Goal: Task Accomplishment & Management: Complete application form

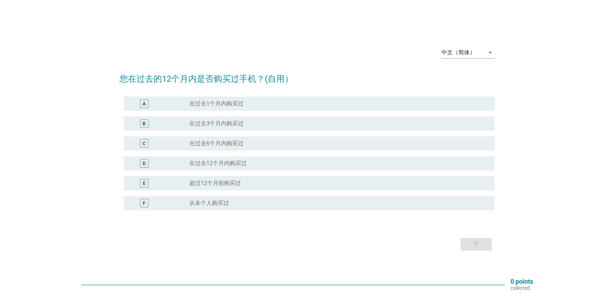
click at [235, 165] on label "在过去12个月内购买过" at bounding box center [217, 163] width 57 height 7
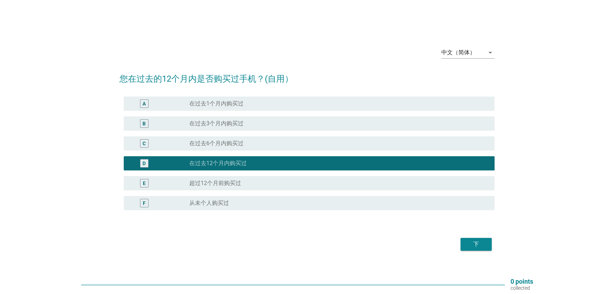
click at [479, 240] on div "下" at bounding box center [476, 244] width 20 height 9
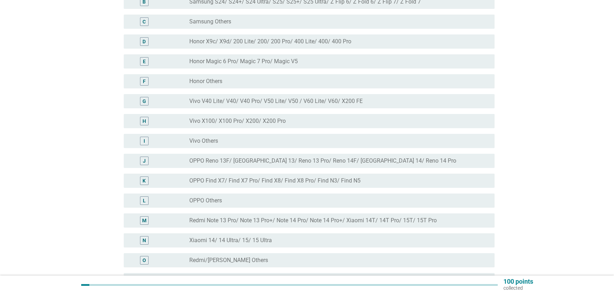
scroll to position [150, 0]
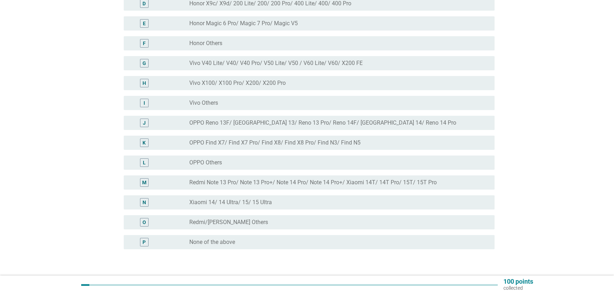
click at [317, 197] on div "N radio_button_unchecked Xiaomi 14/ 14 Ultra/ 15/ 15 Ultra" at bounding box center [309, 202] width 371 height 14
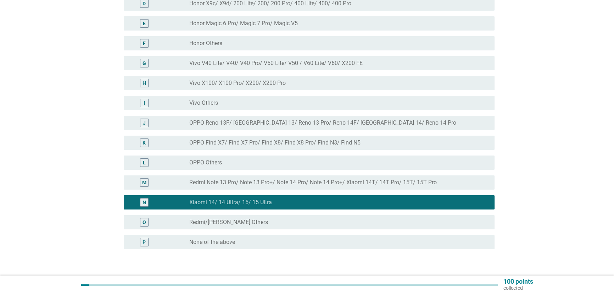
click at [318, 181] on label "Redmi Note 13 Pro/ Note 13 Pro+/ Note 14 Pro/ Note 14 Pro+/ Xiaomi 14T/ 14T Pro…" at bounding box center [312, 182] width 247 height 7
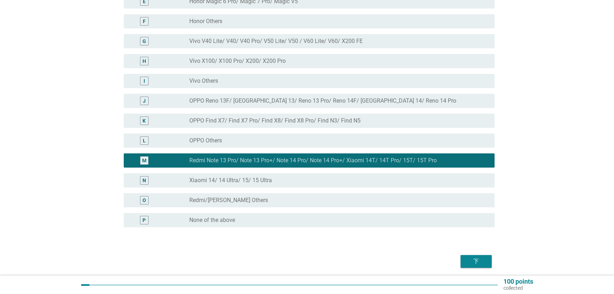
scroll to position [198, 0]
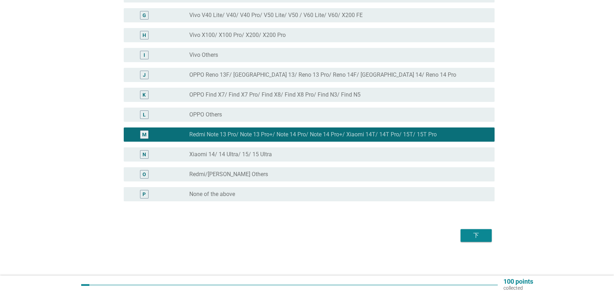
click at [484, 239] on div "下" at bounding box center [476, 235] width 20 height 9
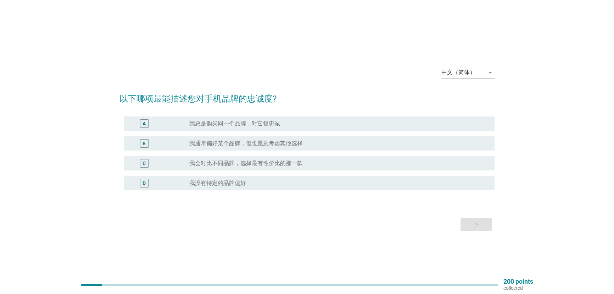
click at [344, 171] on div "C radio_button_unchecked 我会对比不同品牌，选择最有性价比的那一款" at bounding box center [306, 163] width 375 height 20
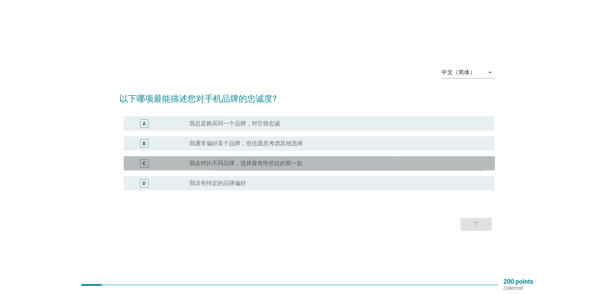
click at [343, 166] on div "radio_button_unchecked 我会对比不同品牌，选择最有性价比的那一款" at bounding box center [336, 163] width 294 height 7
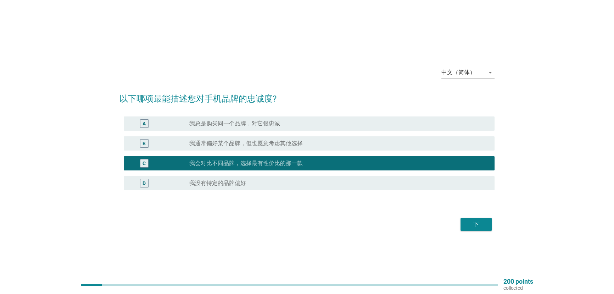
click at [471, 225] on div "下" at bounding box center [476, 224] width 20 height 9
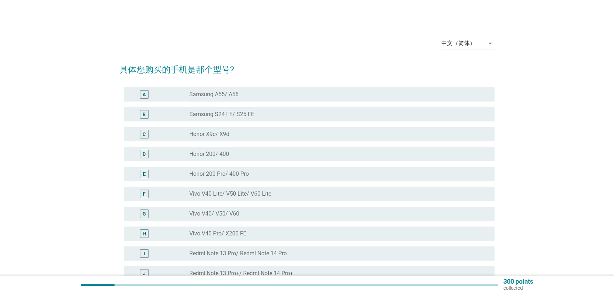
scroll to position [75, 0]
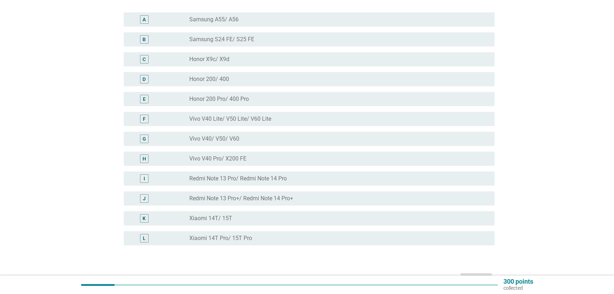
click at [319, 211] on div "K radio_button_unchecked Xiaomi 14T/ 15T" at bounding box center [309, 218] width 371 height 14
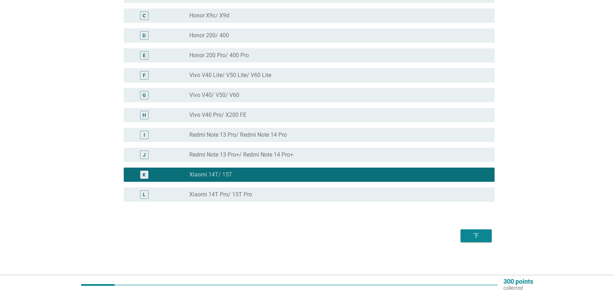
scroll to position [119, 0]
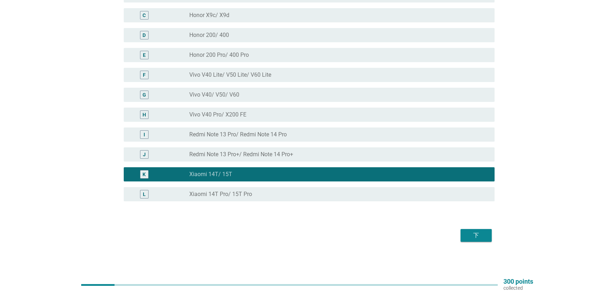
click at [376, 196] on div "radio_button_unchecked Xiaomi 14T Pro/ 15T Pro" at bounding box center [336, 193] width 294 height 7
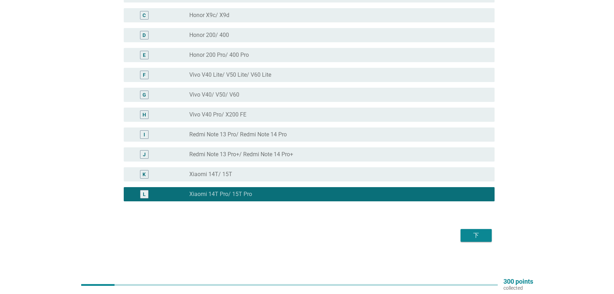
click at [474, 231] on div "下" at bounding box center [476, 235] width 20 height 9
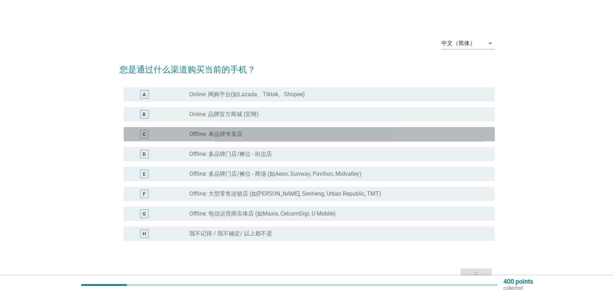
click at [304, 133] on div "radio_button_unchecked Offline: 单品牌专卖店" at bounding box center [336, 133] width 294 height 7
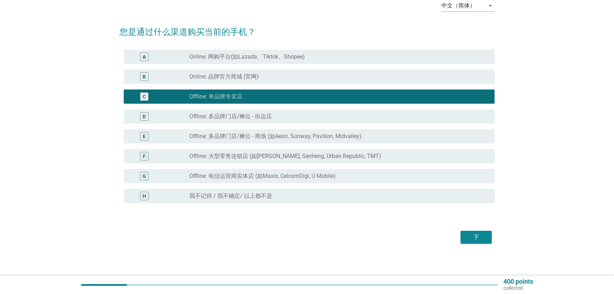
scroll to position [39, 0]
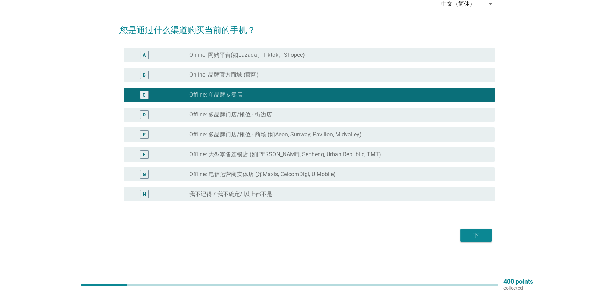
click at [471, 232] on div "下" at bounding box center [476, 235] width 20 height 9
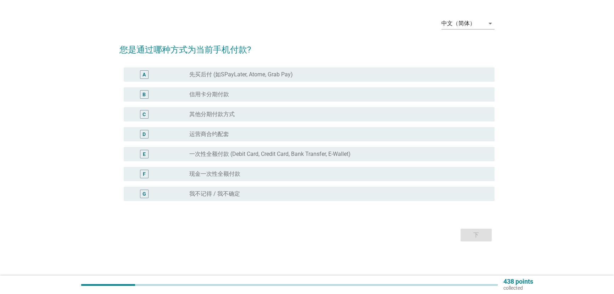
scroll to position [0, 0]
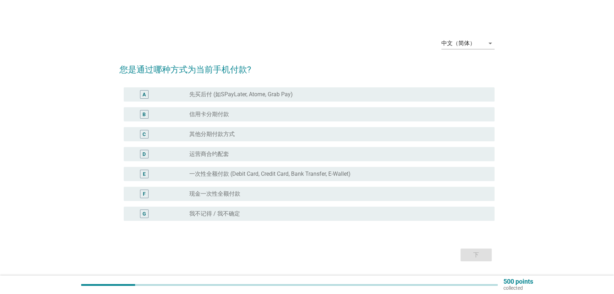
click at [273, 102] on div "A radio_button_unchecked 先买后付 (如SPayLater, Atome, Grab Pay)" at bounding box center [306, 94] width 375 height 20
click at [272, 104] on div "B radio_button_unchecked 信用卡分期付款" at bounding box center [306, 114] width 375 height 20
click at [272, 111] on div "radio_button_unchecked 信用卡分期付款" at bounding box center [336, 114] width 294 height 7
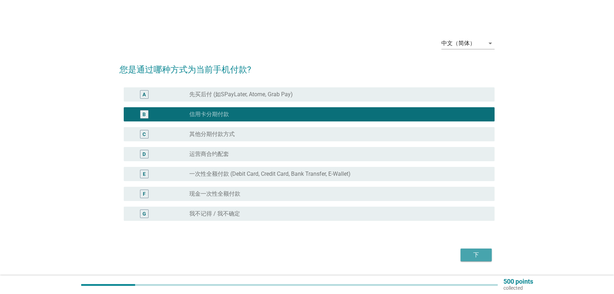
click at [470, 255] on div "下" at bounding box center [476, 254] width 20 height 9
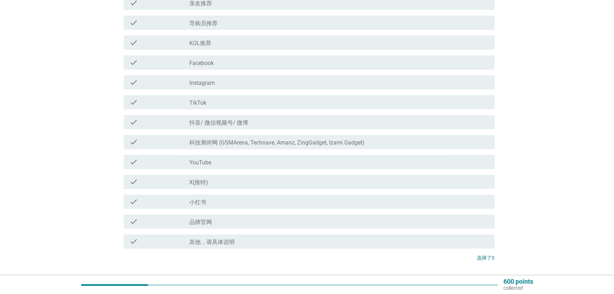
scroll to position [301, 0]
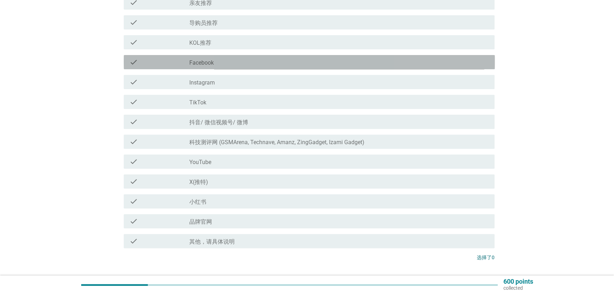
click at [269, 66] on div "check_box_outline_blank Facebook" at bounding box center [339, 62] width 300 height 9
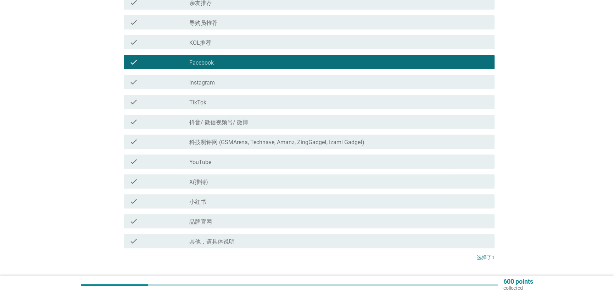
click at [270, 83] on div "check_box_outline_blank Instagram" at bounding box center [339, 82] width 300 height 9
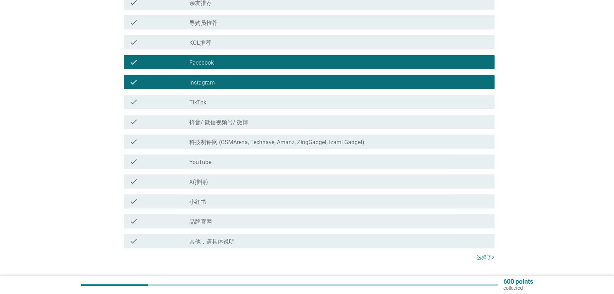
click at [270, 122] on div "check_box_outline_blank 抖音/ 微信视频号/ 微博" at bounding box center [339, 121] width 300 height 9
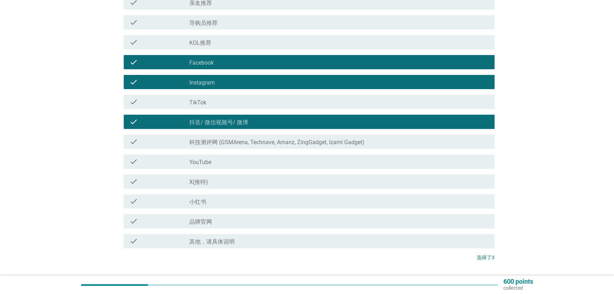
click at [284, 141] on label "科技测评网 (GSMArena, Technave, Amanz, ZingGadget, Izami Gadget)" at bounding box center [276, 142] width 175 height 7
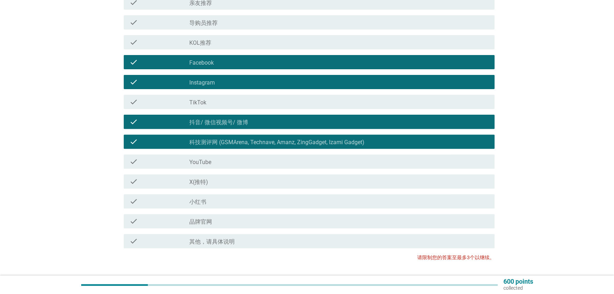
click at [283, 163] on div "check_box_outline_blank YouTube" at bounding box center [339, 161] width 300 height 9
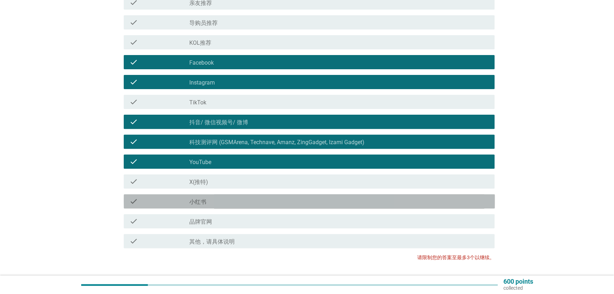
click at [283, 202] on div "check_box_outline_blank 小红书" at bounding box center [339, 201] width 300 height 9
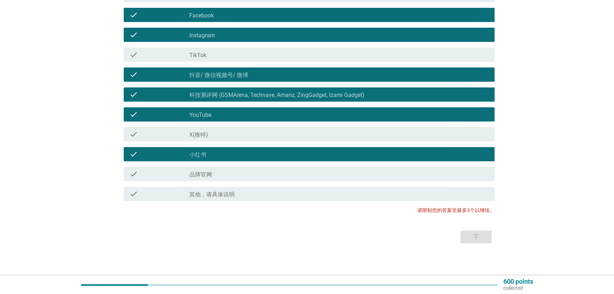
scroll to position [349, 0]
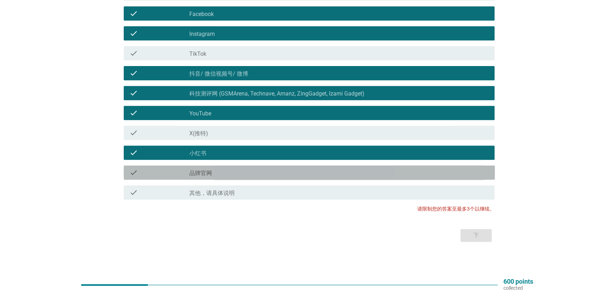
click at [320, 168] on div "check_box_outline_blank 品牌官网" at bounding box center [339, 172] width 300 height 9
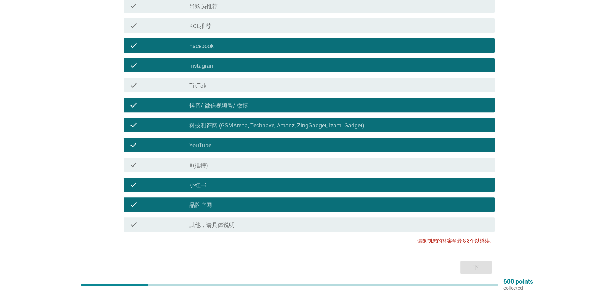
scroll to position [199, 0]
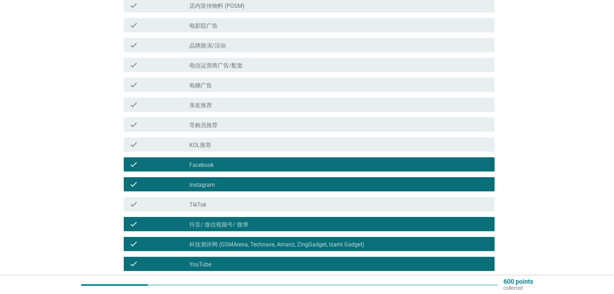
click at [276, 163] on div "check_box_outline_blank Facebook" at bounding box center [339, 164] width 300 height 9
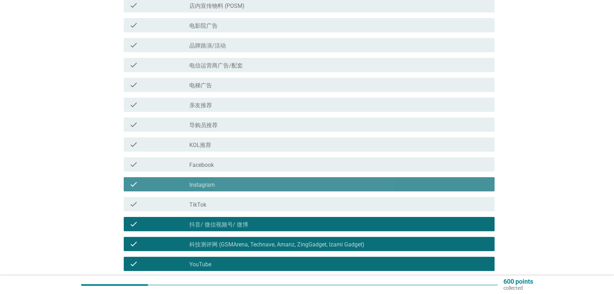
click at [277, 180] on div "check_box_outline_blank Instagram" at bounding box center [339, 184] width 300 height 9
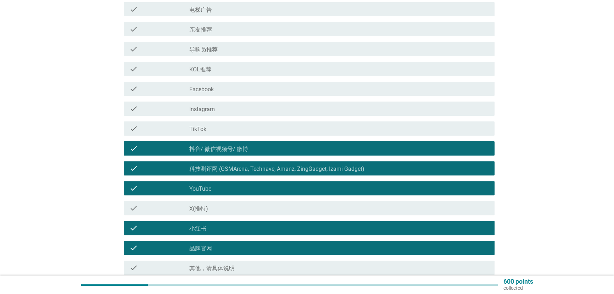
scroll to position [349, 0]
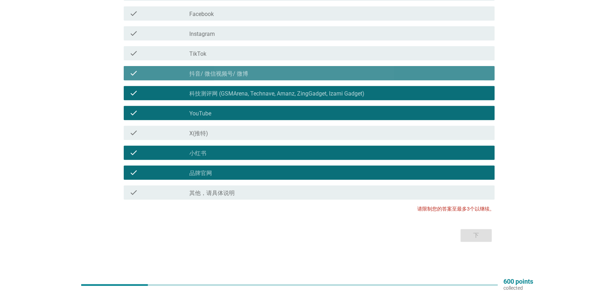
click at [288, 70] on div "check_box_outline_blank 抖音/ 微信视频号/ 微博" at bounding box center [339, 73] width 300 height 9
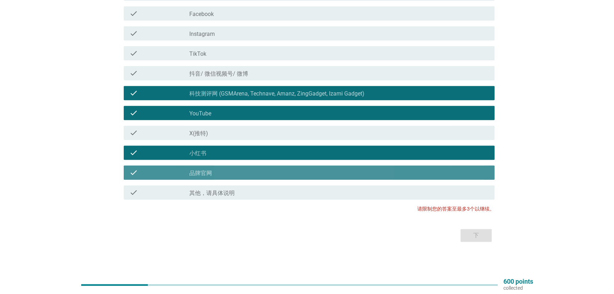
click at [283, 168] on div "check_box_outline_blank 品牌官网" at bounding box center [339, 172] width 300 height 9
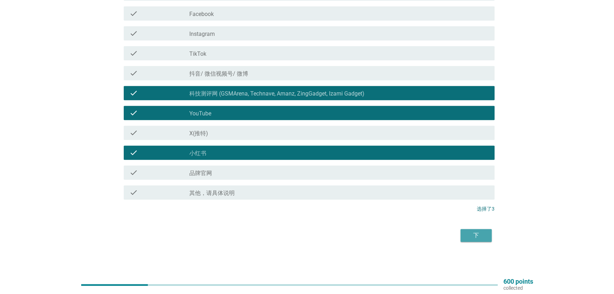
click at [476, 231] on div "下" at bounding box center [476, 235] width 20 height 9
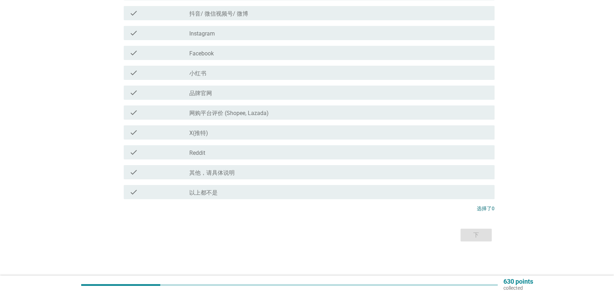
scroll to position [0, 0]
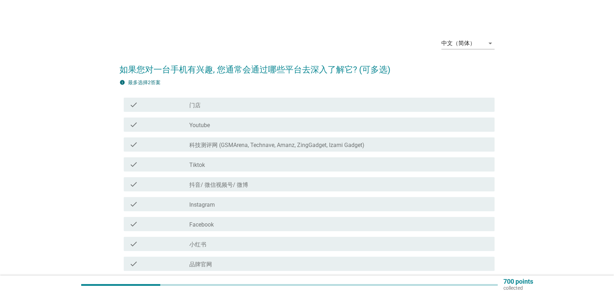
click at [286, 142] on label "科技测评网 (GSMArena, Technave, Amanz, ZingGadget, Izami Gadget)" at bounding box center [276, 144] width 175 height 7
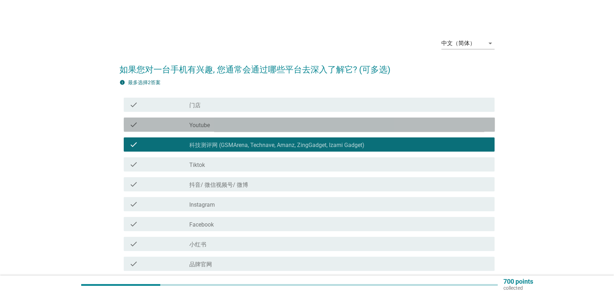
click at [284, 126] on div "check_box_outline_blank Youtube" at bounding box center [339, 124] width 300 height 9
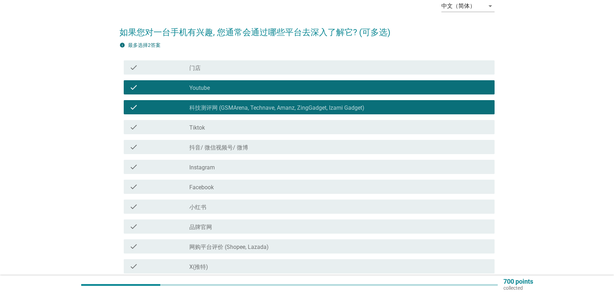
scroll to position [75, 0]
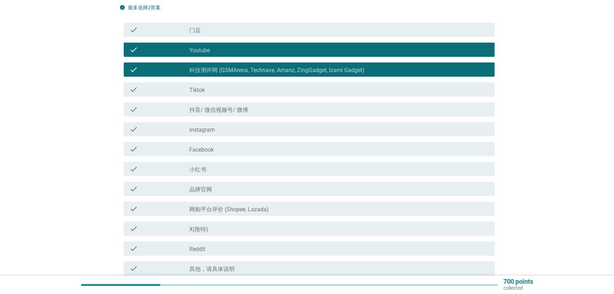
click at [307, 169] on div "check_box_outline_blank 小红书" at bounding box center [339, 168] width 300 height 9
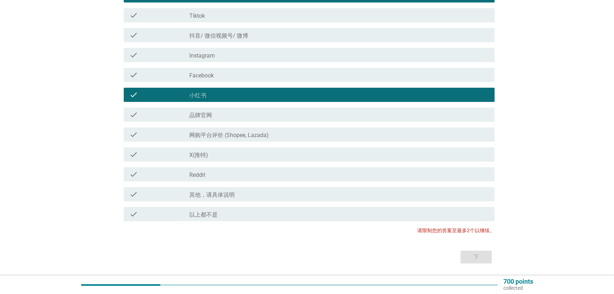
scroll to position [150, 0]
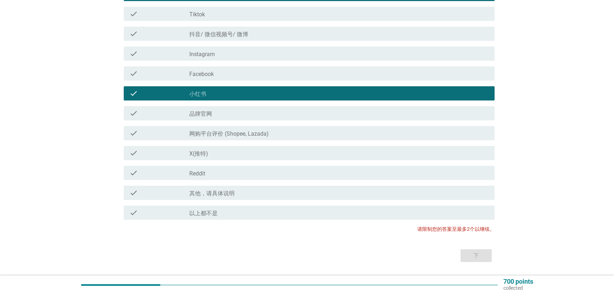
click at [333, 99] on div "check check_box_outline_blank 小红书" at bounding box center [309, 93] width 371 height 14
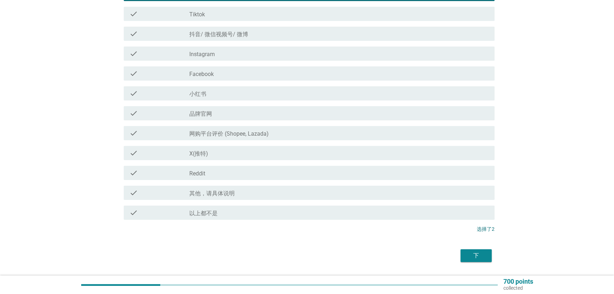
click at [478, 251] on div "下" at bounding box center [476, 255] width 20 height 9
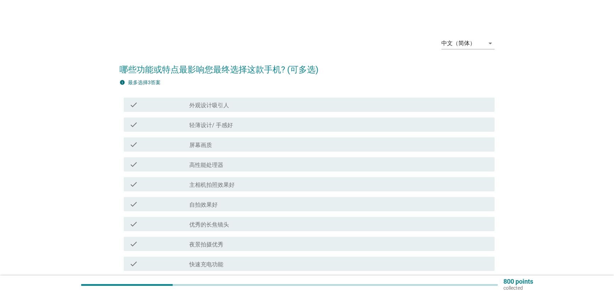
scroll to position [75, 0]
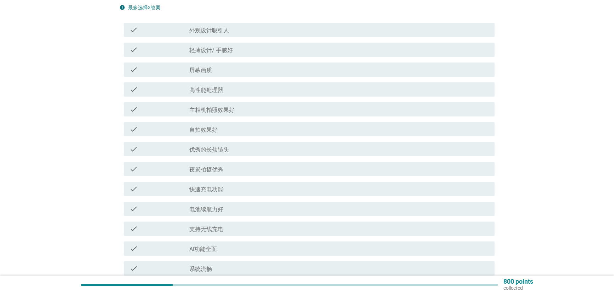
click at [254, 88] on div "check_box_outline_blank 高性能处理器" at bounding box center [339, 89] width 300 height 9
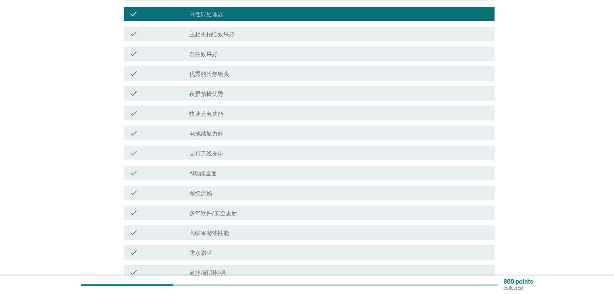
scroll to position [225, 0]
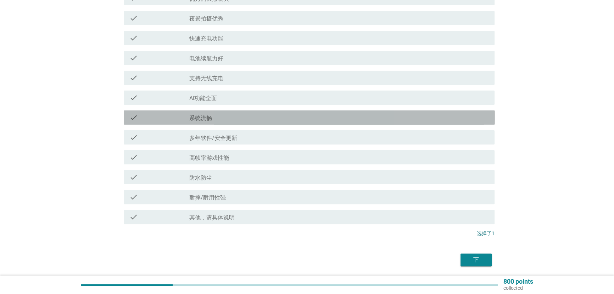
click at [286, 118] on div "check_box_outline_blank 系统流畅" at bounding box center [339, 117] width 300 height 9
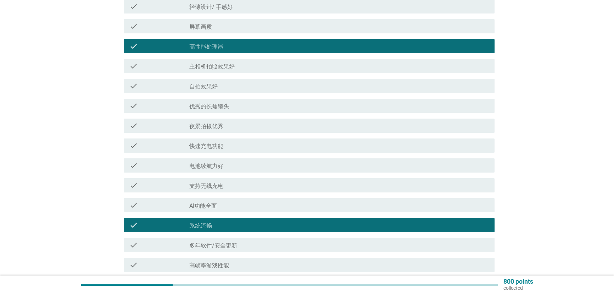
scroll to position [75, 0]
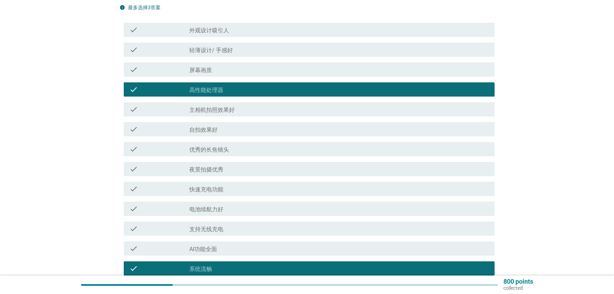
click at [286, 102] on div "check check_box_outline_blank 主相机拍照效果好" at bounding box center [309, 109] width 371 height 14
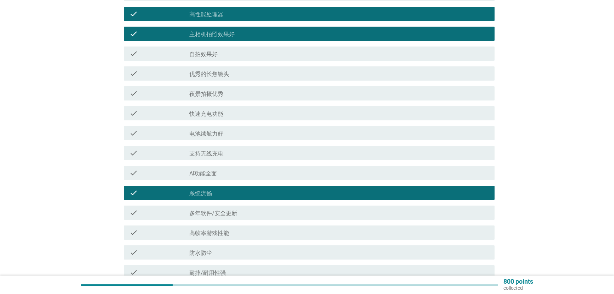
scroll to position [225, 0]
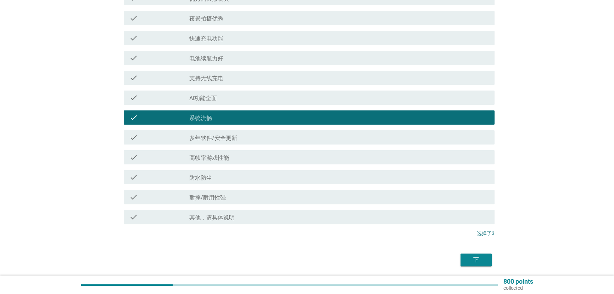
click at [477, 261] on div "下" at bounding box center [476, 259] width 20 height 9
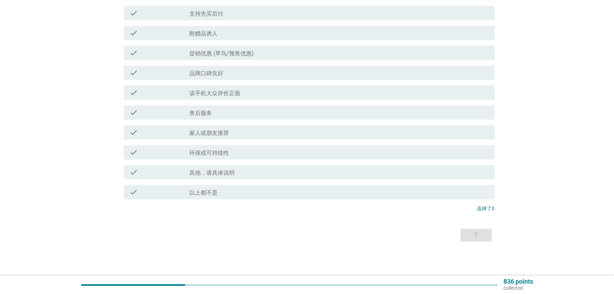
scroll to position [0, 0]
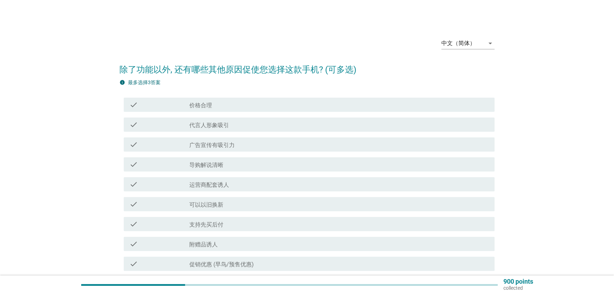
click at [289, 105] on div "check_box_outline_blank 价格合理" at bounding box center [339, 104] width 300 height 9
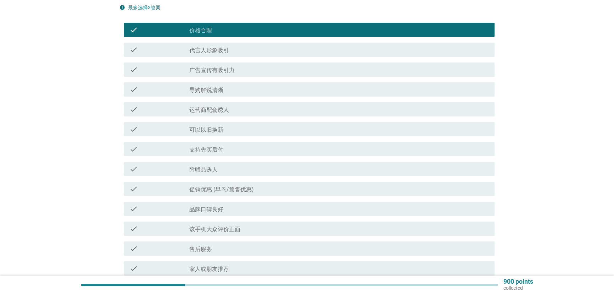
scroll to position [150, 0]
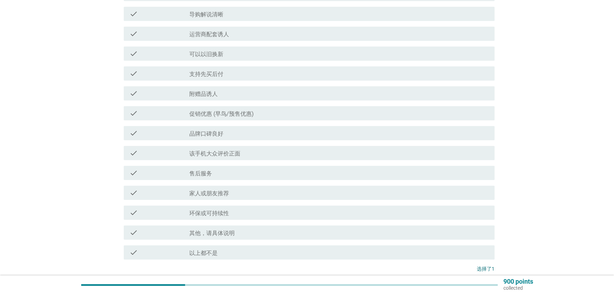
click at [312, 113] on div "check_box_outline_blank 促销优惠 ([PERSON_NAME]/预售优惠)" at bounding box center [339, 113] width 300 height 9
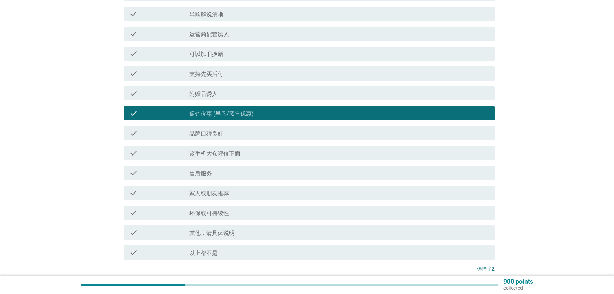
click at [318, 149] on div "check_box_outline_blank 该手机大众评价正面" at bounding box center [339, 153] width 300 height 9
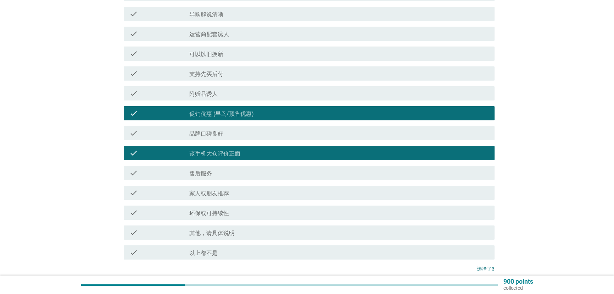
click at [414, 196] on div "check_box_outline_blank 家人或朋友推荐" at bounding box center [339, 192] width 300 height 9
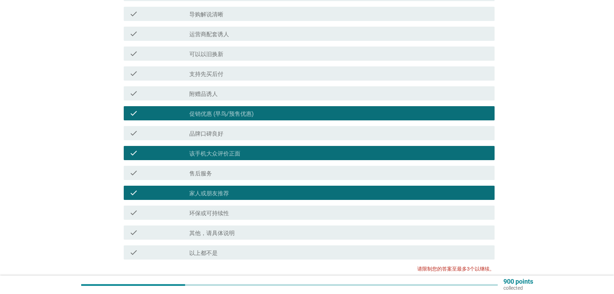
click at [414, 196] on div "check_box_outline_blank 家人或朋友推荐" at bounding box center [339, 192] width 300 height 9
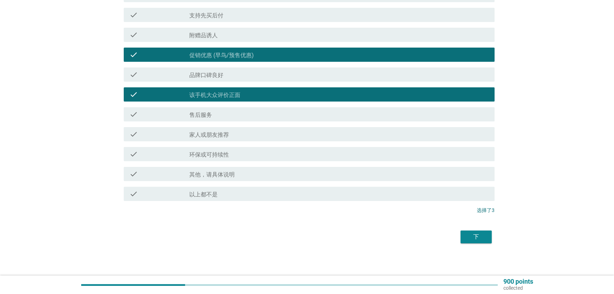
scroll to position [210, 0]
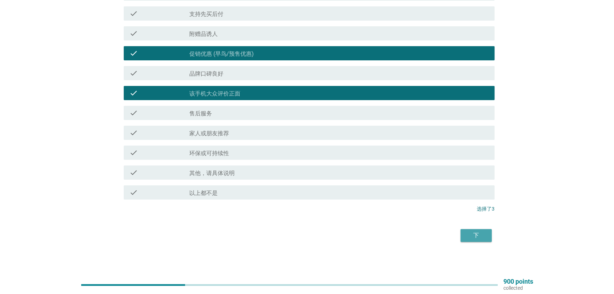
click at [476, 231] on div "下" at bounding box center [476, 235] width 20 height 9
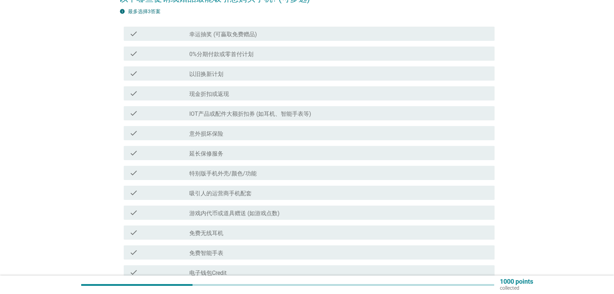
scroll to position [75, 0]
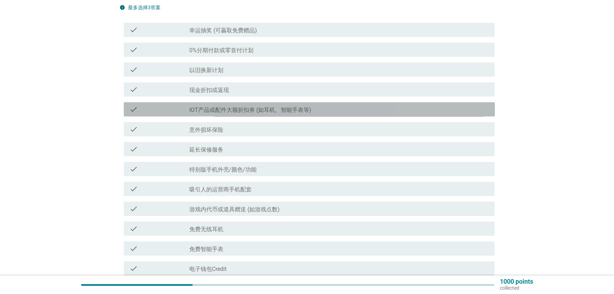
click at [339, 115] on div "check check_box_outline_blank IOT产品或配件大额折扣券 (如耳机、智能手表等)" at bounding box center [309, 109] width 371 height 14
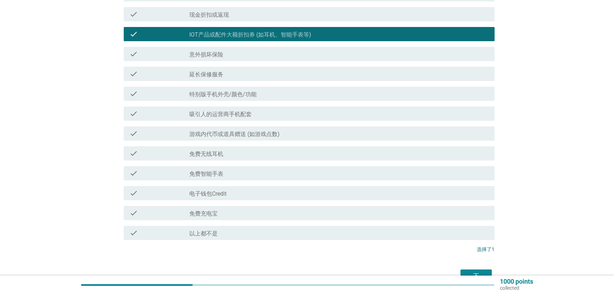
scroll to position [150, 0]
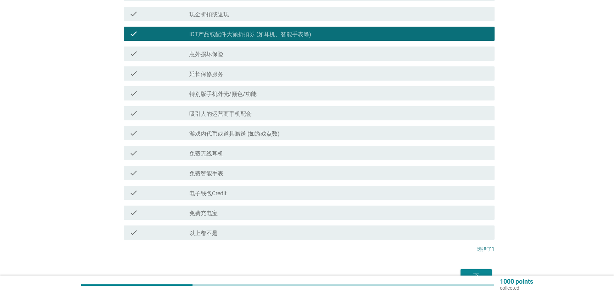
click at [334, 150] on div "check_box_outline_blank 免费无线耳机" at bounding box center [339, 153] width 300 height 9
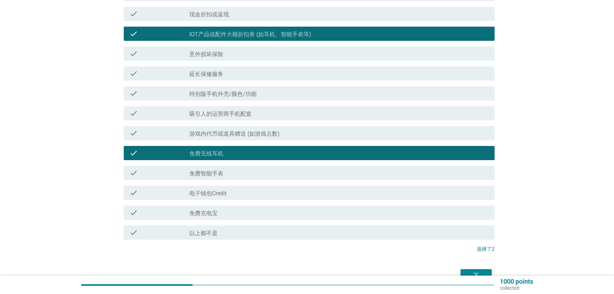
click at [336, 166] on div "check check_box_outline_blank 免费智能手表" at bounding box center [309, 173] width 371 height 14
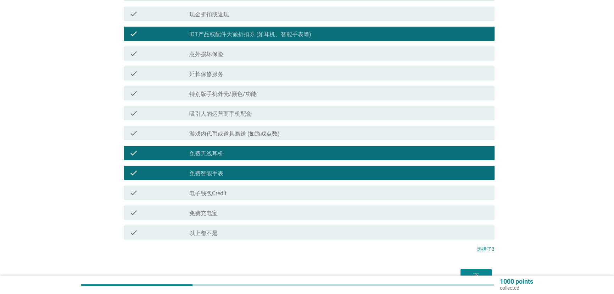
click at [324, 33] on div "check_box_outline_blank IOT产品或配件大额折扣券 (如耳机、智能手表等)" at bounding box center [339, 33] width 300 height 9
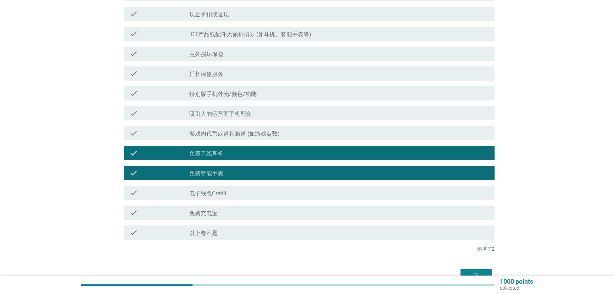
click at [317, 209] on div "check_box_outline_blank 免费充电宝" at bounding box center [339, 212] width 300 height 9
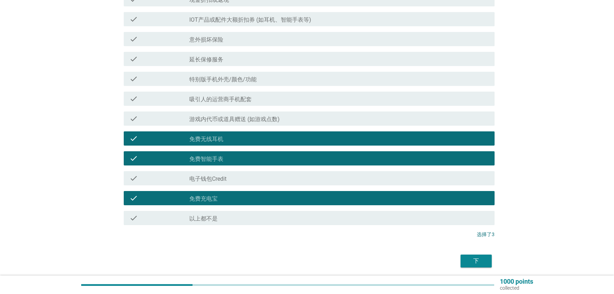
scroll to position [190, 0]
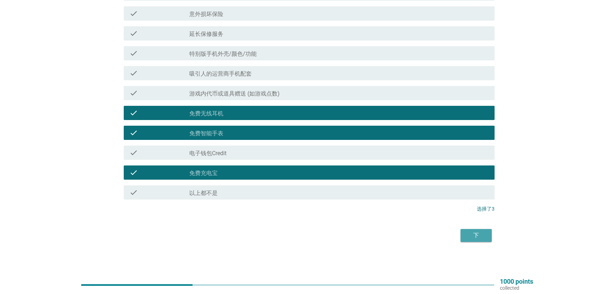
click at [471, 237] on div "下" at bounding box center [476, 235] width 20 height 9
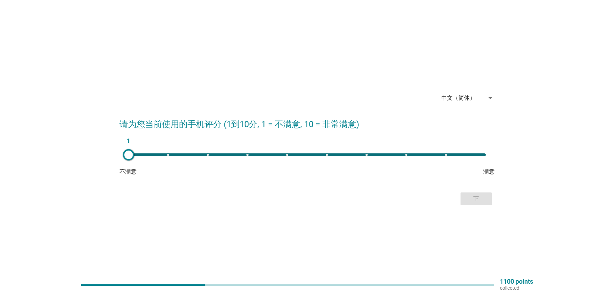
click at [363, 157] on div "1" at bounding box center [307, 154] width 368 height 14
click at [409, 154] on div "7" at bounding box center [307, 154] width 357 height 3
type input "8"
click at [473, 201] on div "下" at bounding box center [476, 198] width 20 height 9
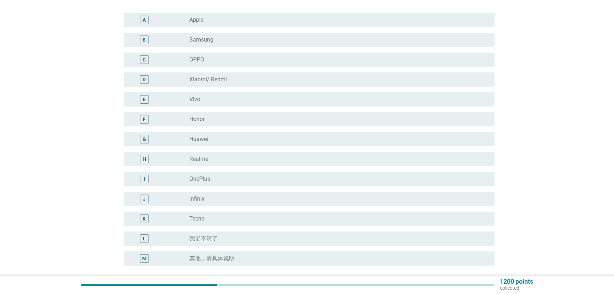
scroll to position [75, 0]
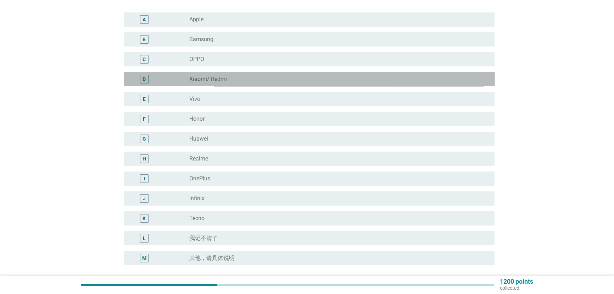
click at [302, 77] on div "radio_button_unchecked Xiaomi/ Redmi" at bounding box center [336, 79] width 294 height 7
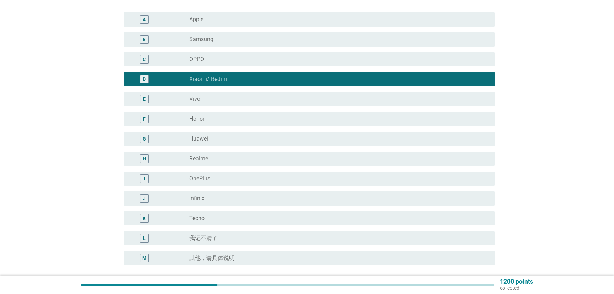
click at [296, 140] on div "radio_button_unchecked Huawei" at bounding box center [336, 138] width 294 height 7
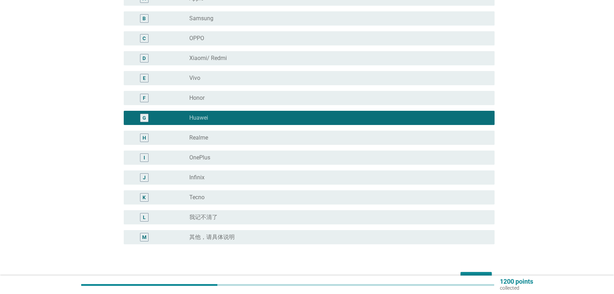
scroll to position [139, 0]
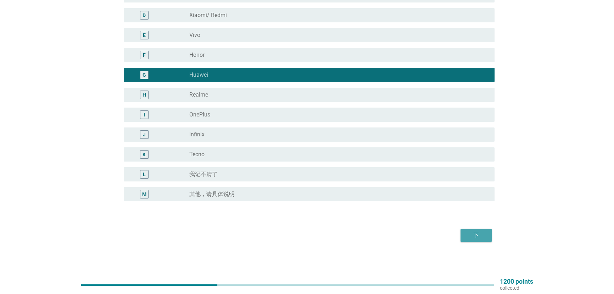
click at [479, 229] on button "下" at bounding box center [475, 235] width 31 height 13
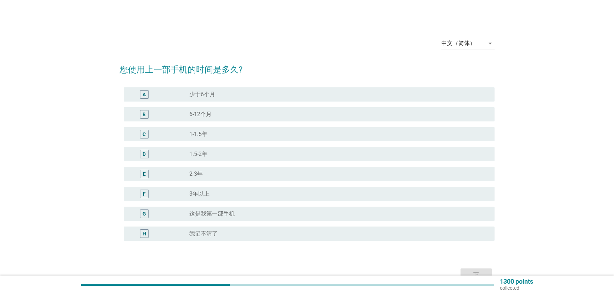
click at [328, 196] on div "radio_button_unchecked 3年以上" at bounding box center [336, 193] width 294 height 7
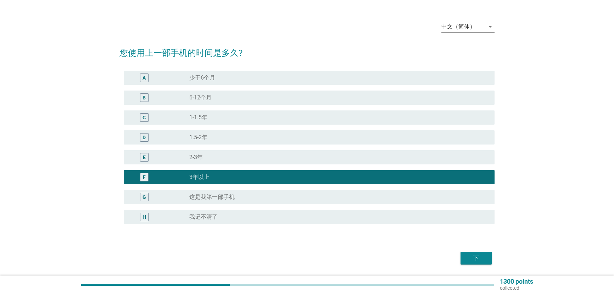
scroll to position [39, 0]
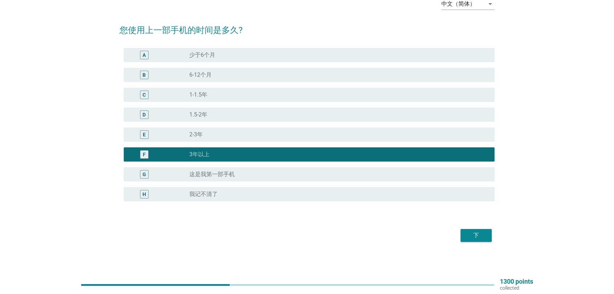
click at [478, 227] on div "下" at bounding box center [306, 235] width 375 height 17
click at [477, 233] on div "下" at bounding box center [476, 235] width 20 height 9
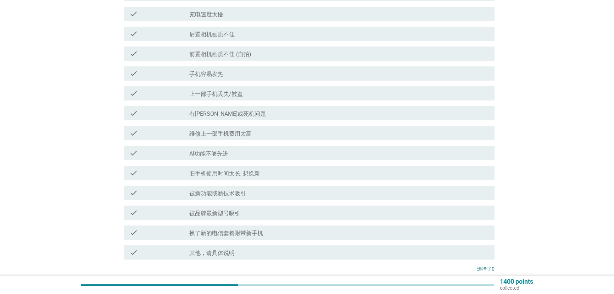
scroll to position [210, 0]
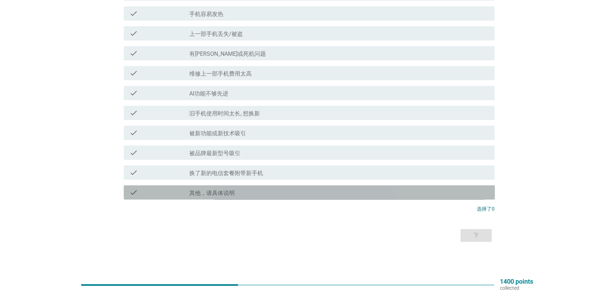
click at [305, 194] on div "check_box_outline_blank 其他，请具体说明" at bounding box center [339, 192] width 300 height 9
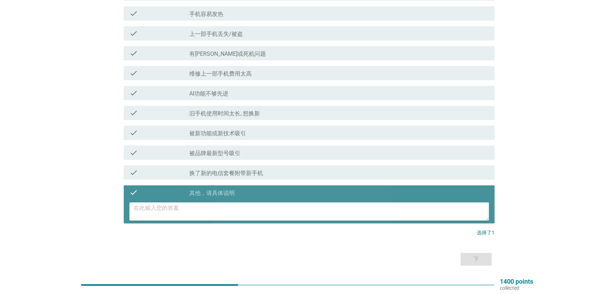
click at [308, 216] on textarea at bounding box center [312, 211] width 356 height 18
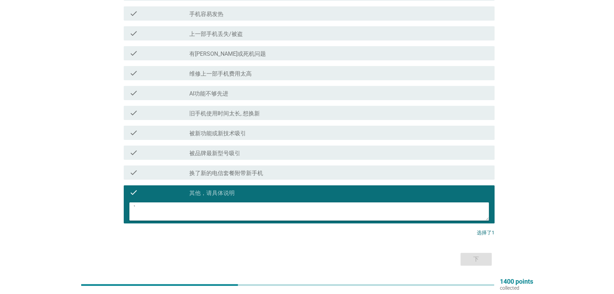
type textarea "`"
click at [306, 198] on div "check check_box_outline_blank 其他，请具体说明" at bounding box center [309, 192] width 371 height 14
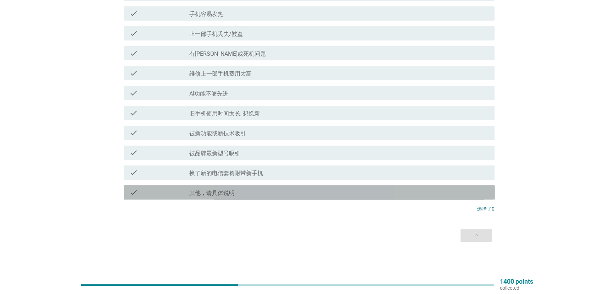
click at [306, 198] on div "check check_box_outline_blank 其他，请具体说明" at bounding box center [309, 192] width 371 height 14
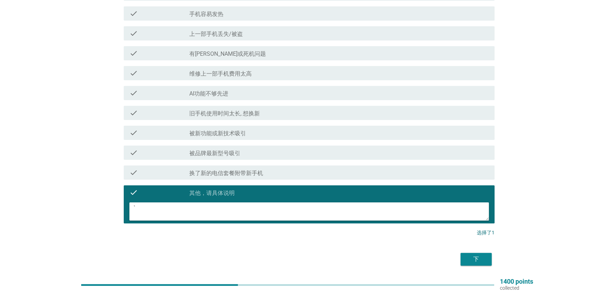
click at [295, 216] on textarea "`" at bounding box center [312, 211] width 356 height 18
type textarea "系统不更新了"
click at [479, 259] on div "下" at bounding box center [476, 259] width 20 height 9
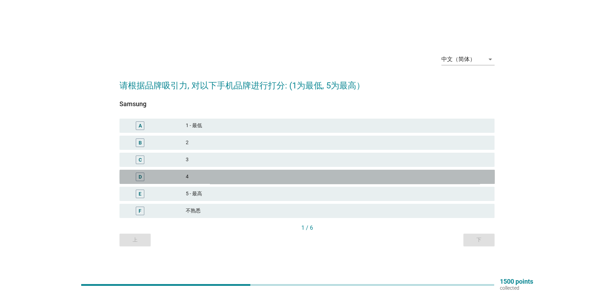
click at [255, 176] on div "4" at bounding box center [337, 176] width 303 height 9
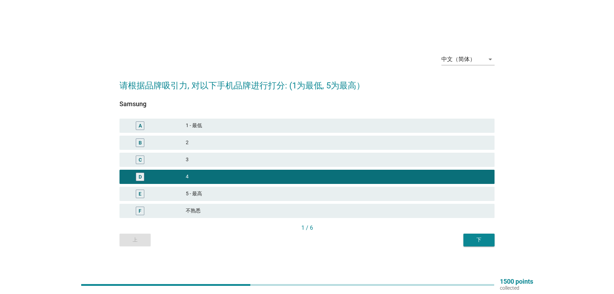
click at [481, 240] on div "下" at bounding box center [479, 239] width 20 height 7
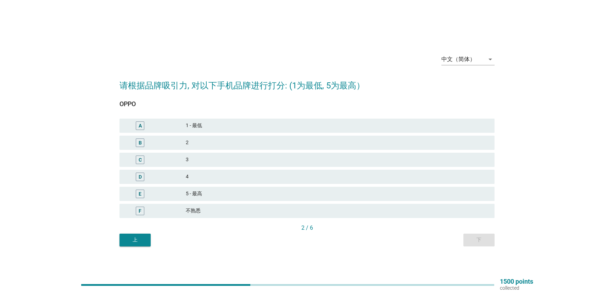
click at [315, 167] on div "C 3" at bounding box center [307, 159] width 378 height 17
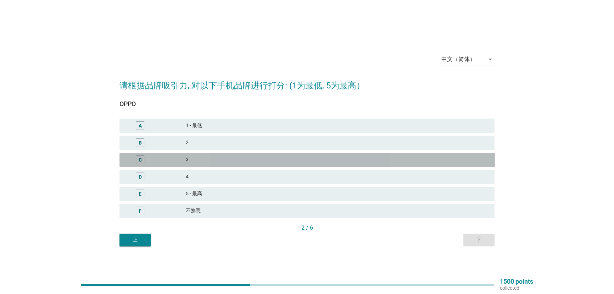
click at [320, 164] on div "C 3" at bounding box center [306, 159] width 375 height 14
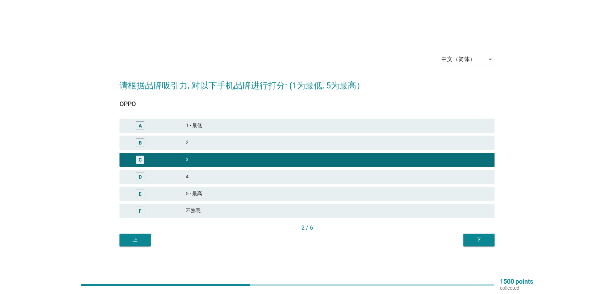
click at [486, 237] on div "下" at bounding box center [479, 239] width 20 height 7
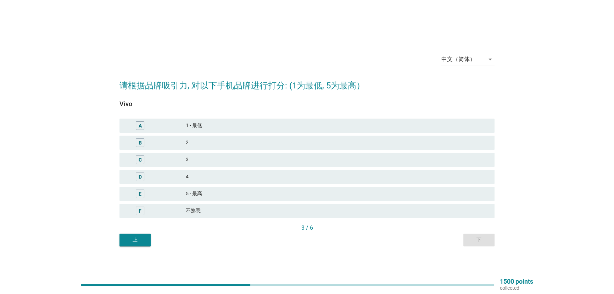
click at [307, 143] on div "2" at bounding box center [337, 142] width 303 height 9
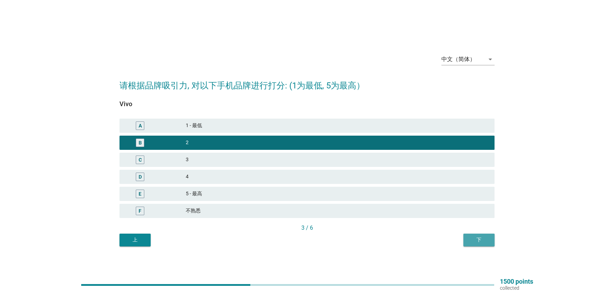
click at [482, 234] on button "下" at bounding box center [478, 239] width 31 height 13
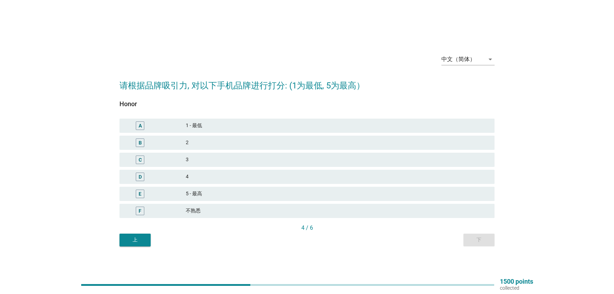
click at [351, 177] on div "4" at bounding box center [337, 176] width 303 height 9
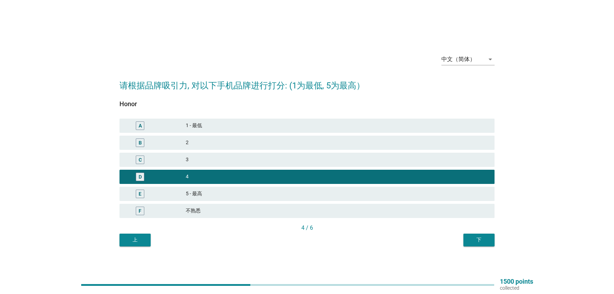
click at [476, 239] on div "下" at bounding box center [479, 239] width 20 height 7
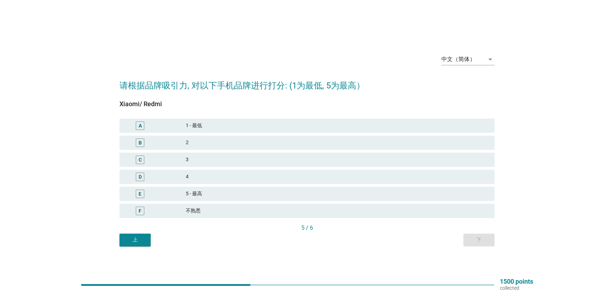
click at [344, 182] on div "D 4" at bounding box center [306, 176] width 375 height 14
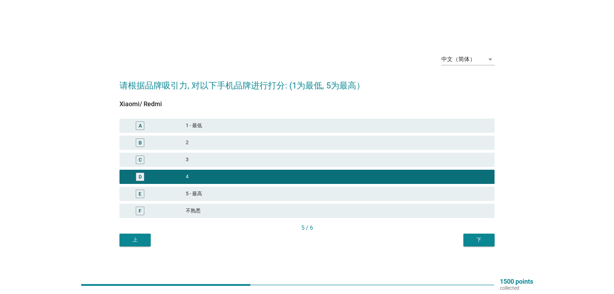
click at [470, 234] on button "下" at bounding box center [478, 239] width 31 height 13
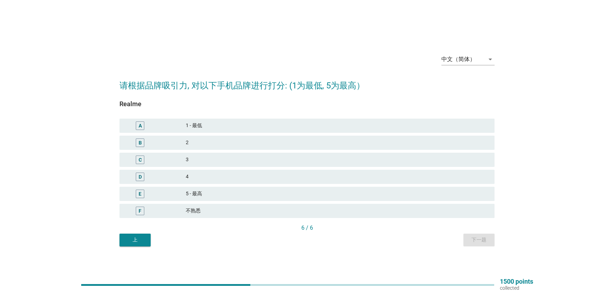
click at [368, 165] on div "C 3" at bounding box center [306, 159] width 375 height 14
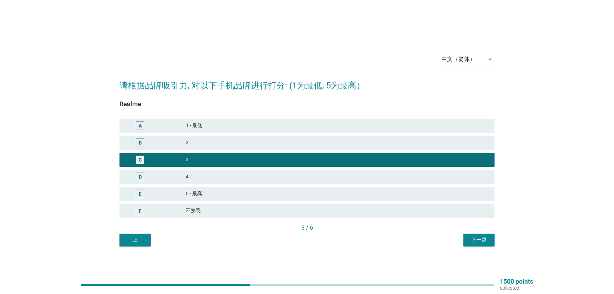
click at [467, 232] on div "6 / 6" at bounding box center [306, 228] width 375 height 10
click at [468, 238] on button "下一题" at bounding box center [478, 239] width 31 height 13
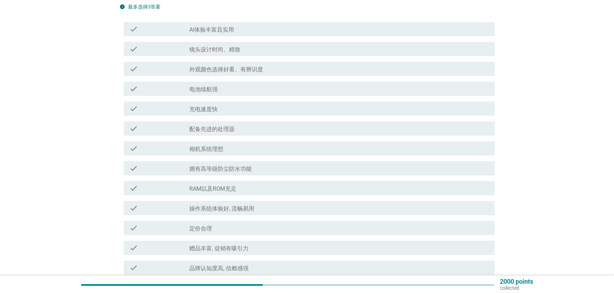
scroll to position [75, 0]
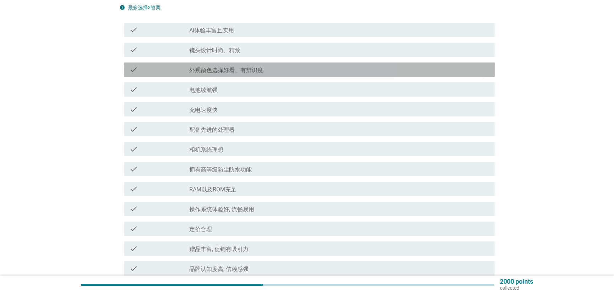
click at [327, 72] on div "check_box_outline_blank 外观颜色选择好看、有辨识度" at bounding box center [339, 69] width 300 height 9
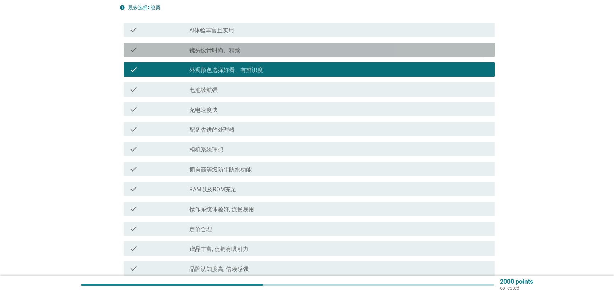
click at [344, 50] on div "check_box_outline_blank 镜头设计时尚、精致" at bounding box center [339, 49] width 300 height 9
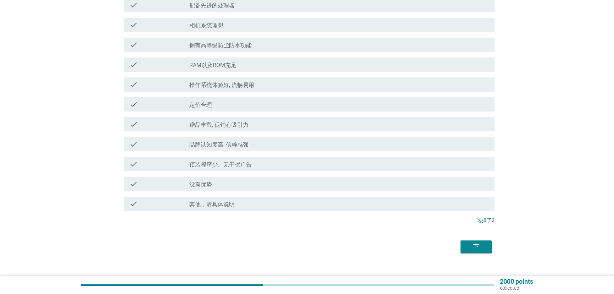
scroll to position [210, 0]
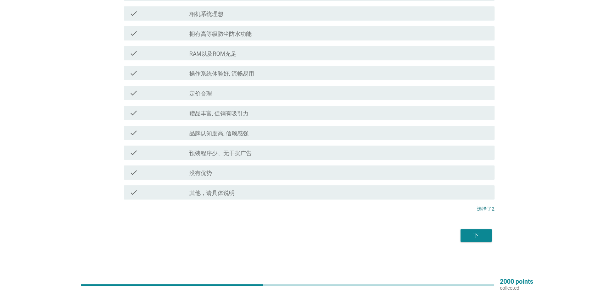
click at [493, 241] on div "下" at bounding box center [306, 235] width 375 height 17
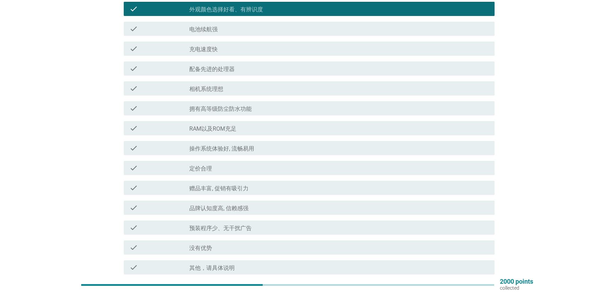
scroll to position [135, 0]
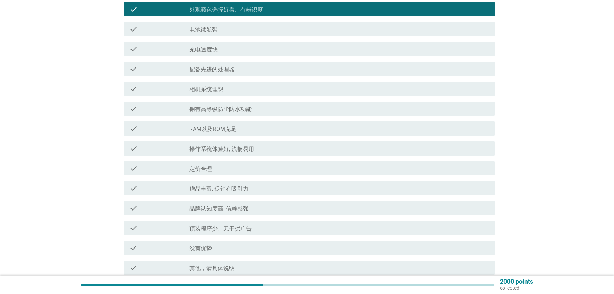
click at [292, 94] on div "check check_box_outline_blank 相机系统理想" at bounding box center [309, 89] width 371 height 14
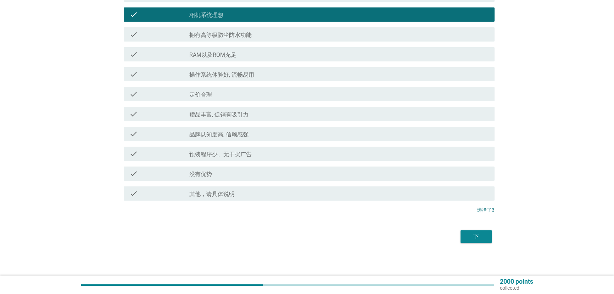
scroll to position [210, 0]
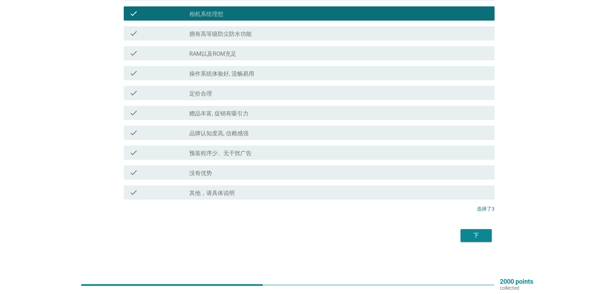
click at [487, 236] on button "下" at bounding box center [475, 235] width 31 height 13
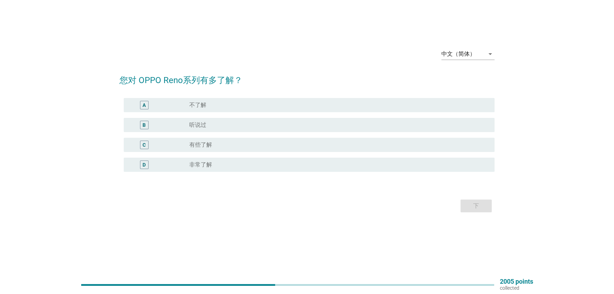
scroll to position [0, 0]
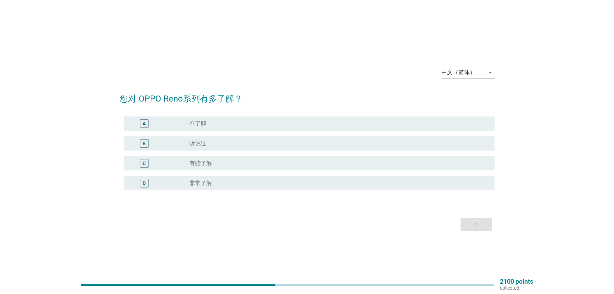
click at [298, 150] on div "B radio_button_unchecked 听说过" at bounding box center [309, 143] width 371 height 14
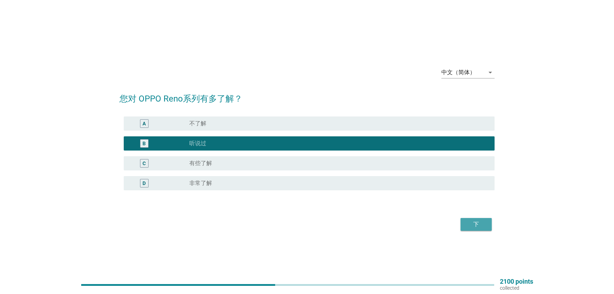
click at [472, 220] on div "下" at bounding box center [476, 224] width 20 height 9
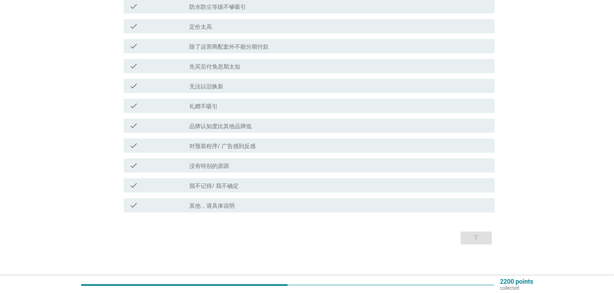
scroll to position [240, 0]
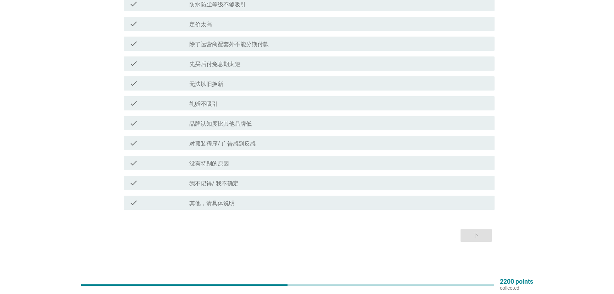
click at [292, 166] on div "check_box_outline_blank 没有特别的原因" at bounding box center [339, 162] width 300 height 9
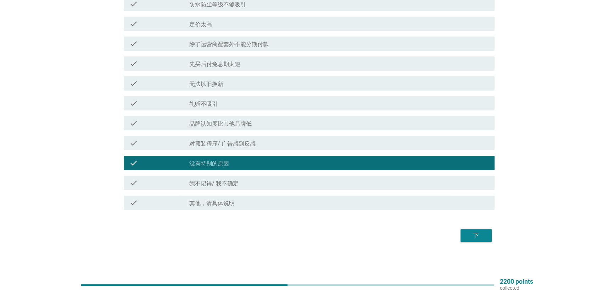
click at [469, 233] on div "下" at bounding box center [476, 235] width 20 height 9
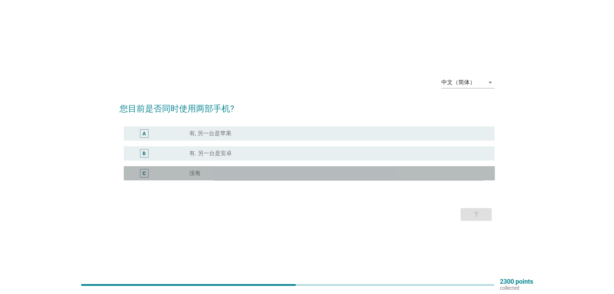
click at [305, 175] on div "radio_button_unchecked 没有" at bounding box center [336, 172] width 294 height 7
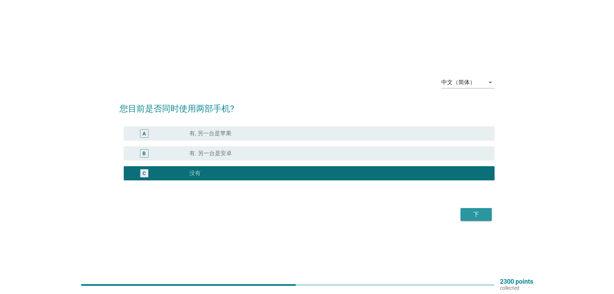
drag, startPoint x: 468, startPoint y: 218, endPoint x: 461, endPoint y: 217, distance: 7.5
click at [468, 218] on button "下" at bounding box center [475, 214] width 31 height 13
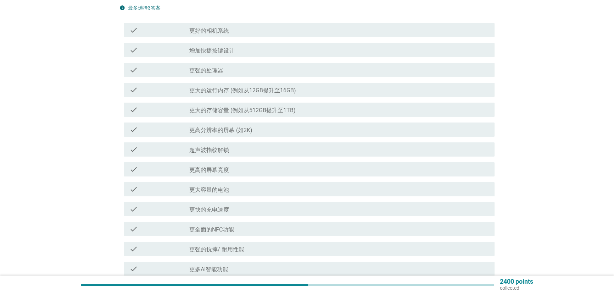
scroll to position [75, 0]
click at [312, 73] on div "check_box_outline_blank 更强的处理器" at bounding box center [339, 69] width 300 height 9
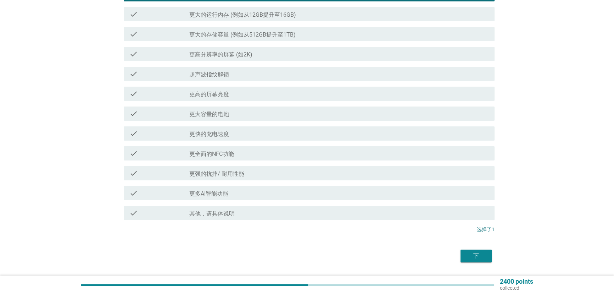
scroll to position [150, 0]
click at [303, 170] on div "check_box_outline_blank 更强的抗摔/ 耐用性能" at bounding box center [339, 172] width 300 height 9
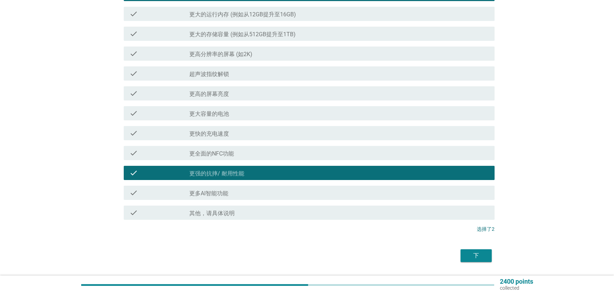
click at [288, 112] on div "check_box_outline_blank 更大容量的电池" at bounding box center [339, 113] width 300 height 9
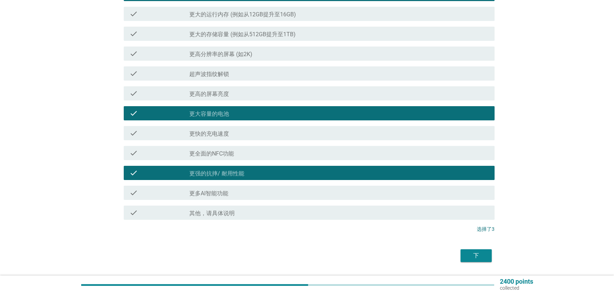
click at [379, 116] on div "check_box_outline_blank 更大容量的电池" at bounding box center [339, 113] width 300 height 9
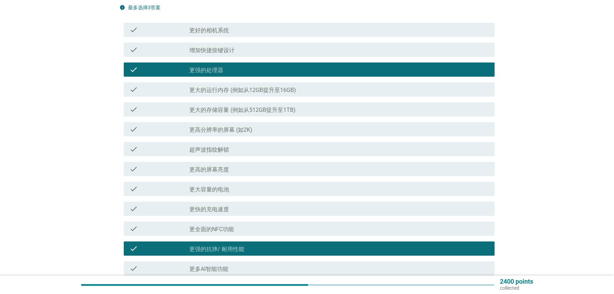
scroll to position [0, 0]
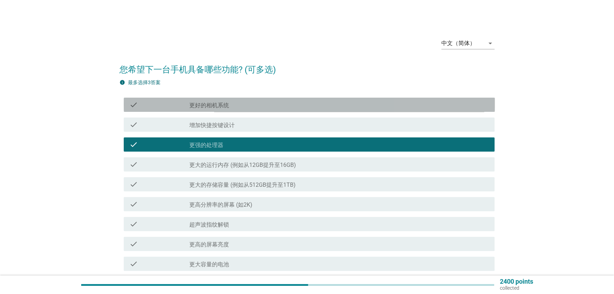
click at [380, 104] on div "check_box_outline_blank 更好的相机系统" at bounding box center [339, 104] width 300 height 9
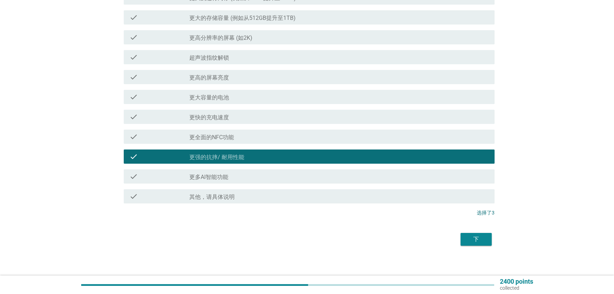
scroll to position [171, 0]
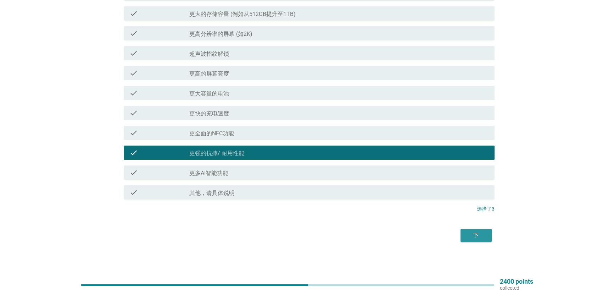
click at [486, 239] on button "下" at bounding box center [475, 235] width 31 height 13
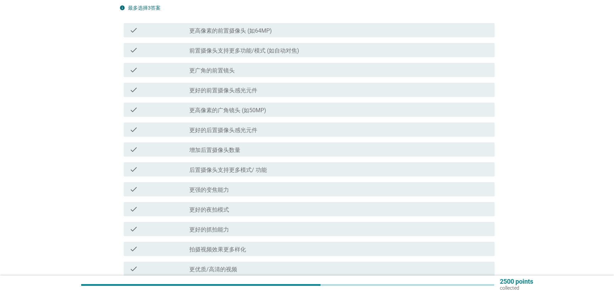
scroll to position [75, 0]
click at [312, 105] on div "check_box_outline_blank 更高像素的广角镜头 (如50MP)" at bounding box center [339, 109] width 300 height 9
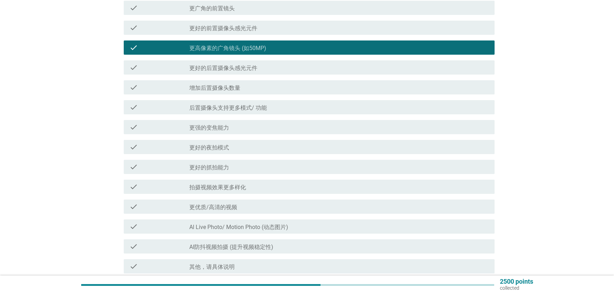
scroll to position [150, 0]
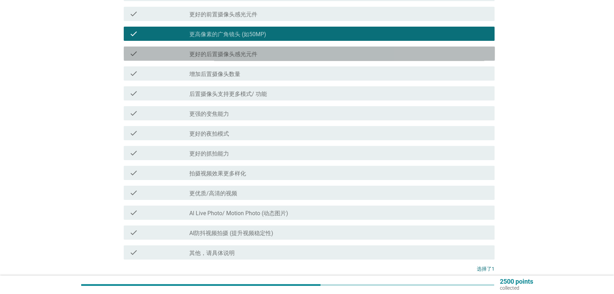
click at [350, 54] on div "check_box_outline_blank 更好的后置摄像头感光元件" at bounding box center [339, 53] width 300 height 9
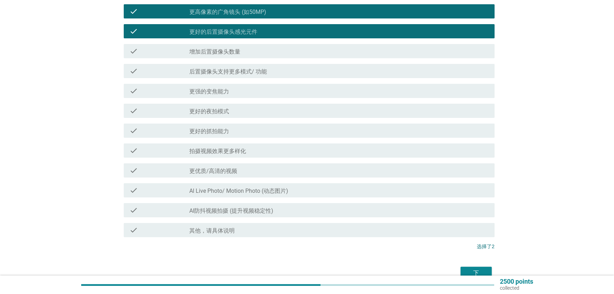
scroll to position [210, 0]
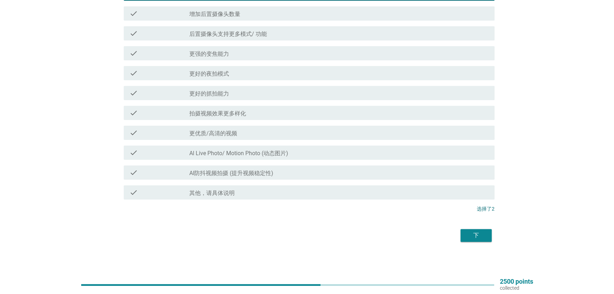
click at [356, 152] on div "check_box_outline_blank Al Live Photo/ Motion Photo (动态图片)" at bounding box center [339, 152] width 300 height 9
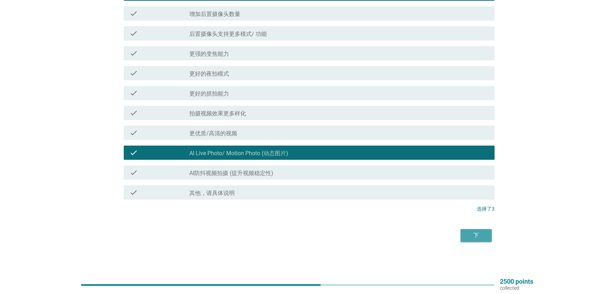
click at [478, 234] on div "下" at bounding box center [476, 235] width 20 height 9
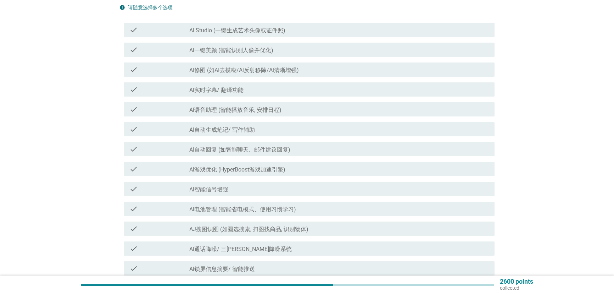
scroll to position [0, 0]
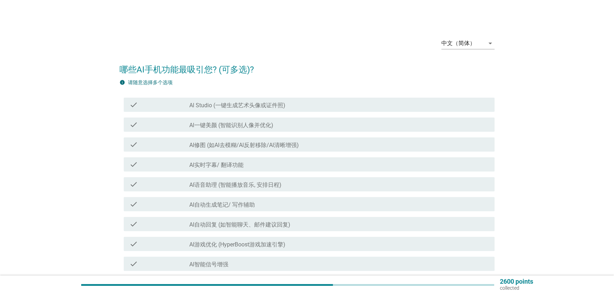
click at [341, 146] on div "check_box_outline_blank AI修图 (如AI去模糊/Al反射移除/Al清晰增强)" at bounding box center [339, 144] width 300 height 9
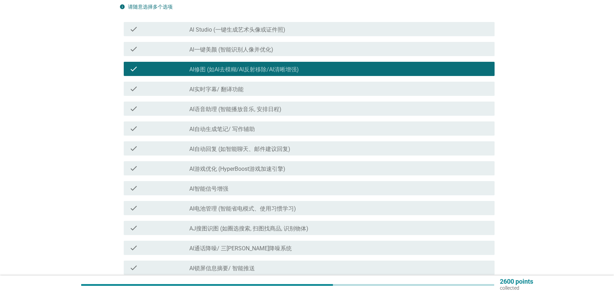
scroll to position [75, 0]
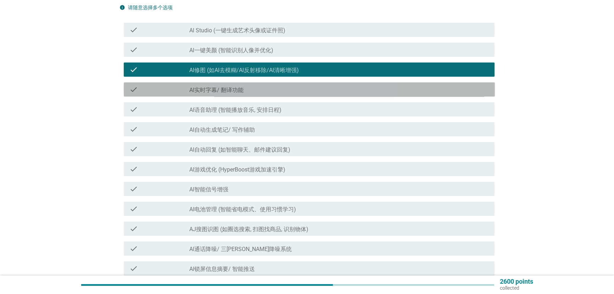
click at [298, 91] on div "check_box_outline_blank Al实时字幕/ 翻译功能" at bounding box center [339, 89] width 300 height 9
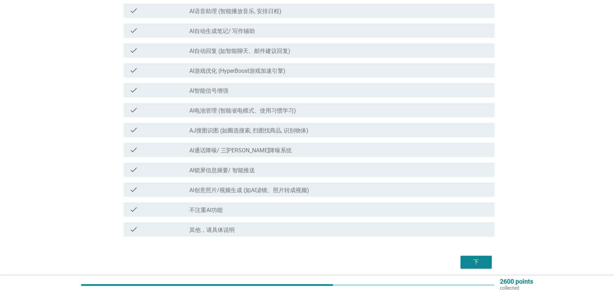
scroll to position [200, 0]
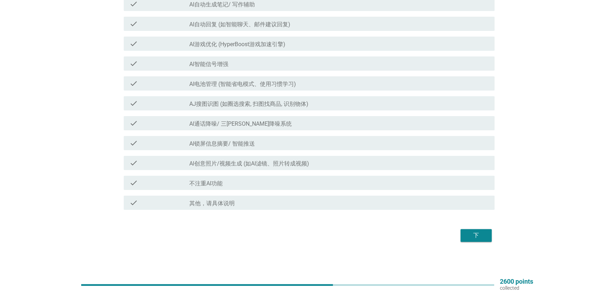
click at [467, 230] on button "下" at bounding box center [475, 235] width 31 height 13
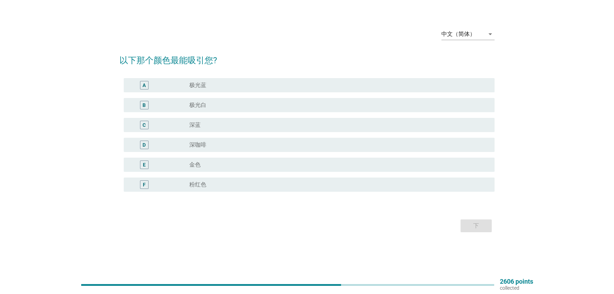
scroll to position [0, 0]
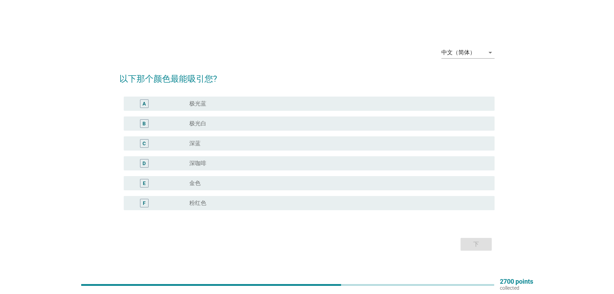
click at [394, 141] on div "radio_button_unchecked 深蓝" at bounding box center [336, 143] width 294 height 7
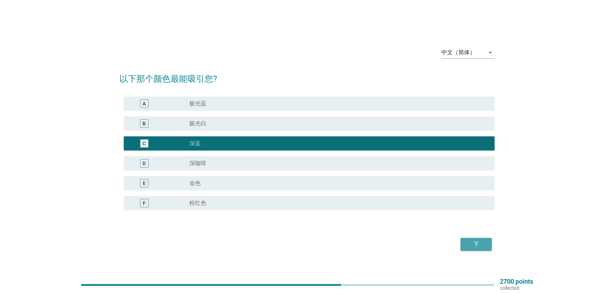
click at [480, 238] on button "下" at bounding box center [475, 244] width 31 height 13
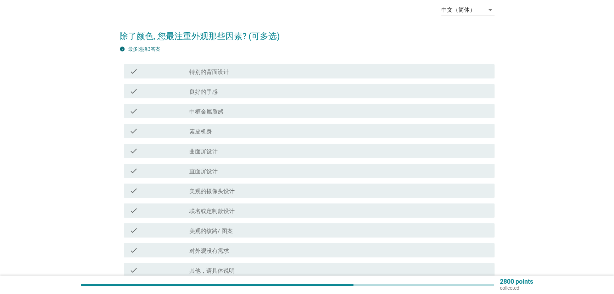
scroll to position [75, 0]
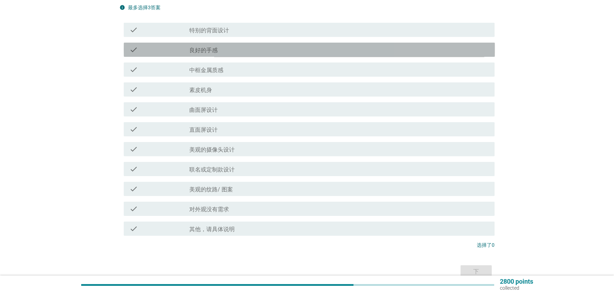
click at [284, 48] on div "check_box_outline_blank 良好的手感" at bounding box center [339, 49] width 300 height 9
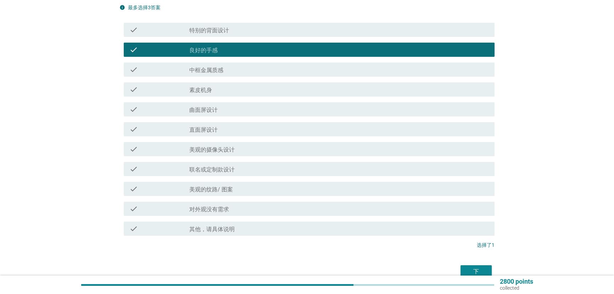
click at [277, 128] on div "check_box_outline_blank 直面屏设计" at bounding box center [339, 129] width 300 height 9
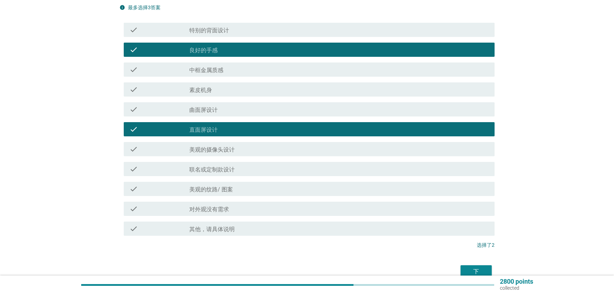
click at [468, 267] on div "下" at bounding box center [476, 271] width 20 height 9
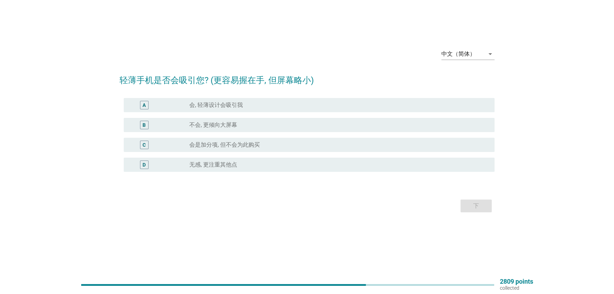
scroll to position [0, 0]
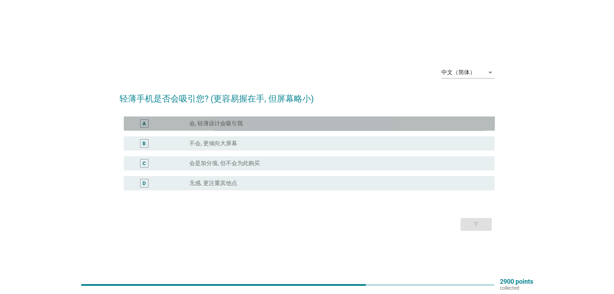
click at [322, 122] on div "radio_button_unchecked 会, 轻薄设计会吸引我" at bounding box center [336, 123] width 294 height 7
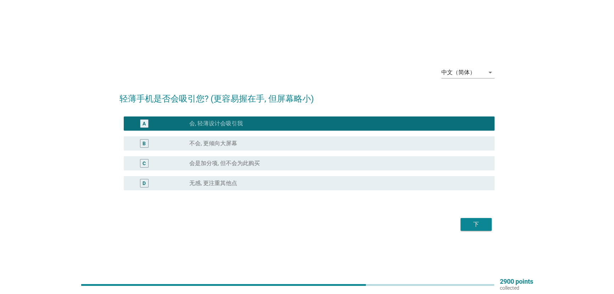
click at [332, 160] on div "radio_button_unchecked 会是加分项, 但不会为此购买" at bounding box center [336, 163] width 294 height 7
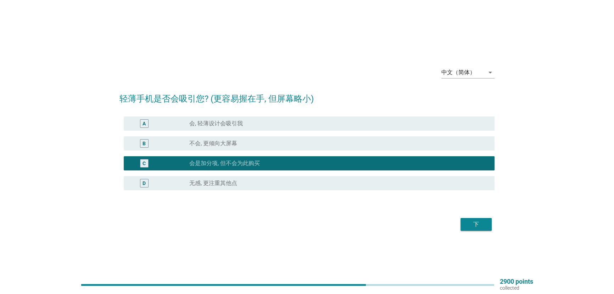
click at [476, 229] on button "下" at bounding box center [475, 224] width 31 height 13
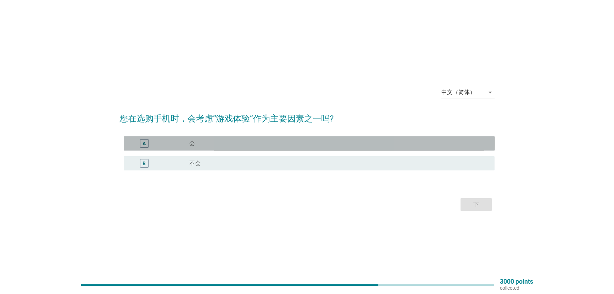
click at [325, 147] on div "radio_button_unchecked 会" at bounding box center [339, 143] width 300 height 9
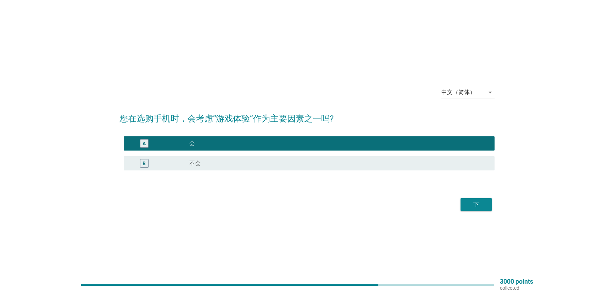
click at [324, 165] on div "radio_button_unchecked 不会" at bounding box center [336, 163] width 294 height 7
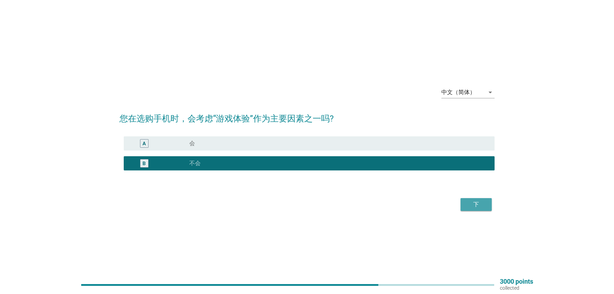
click at [487, 210] on button "下" at bounding box center [475, 204] width 31 height 13
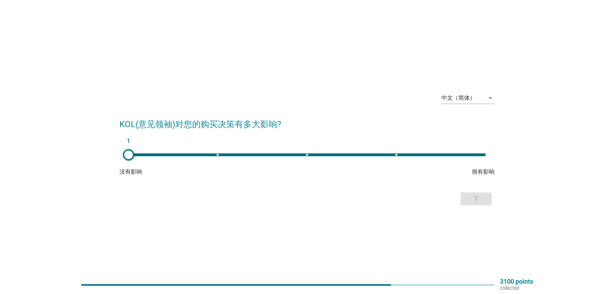
click at [307, 155] on div "1" at bounding box center [307, 154] width 357 height 3
type input "3"
click at [468, 200] on div "下" at bounding box center [476, 198] width 20 height 9
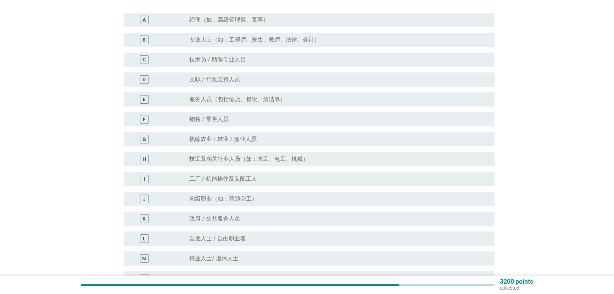
scroll to position [75, 0]
click at [281, 75] on div "radio_button_unchecked 文职 / 行政支持人员" at bounding box center [336, 78] width 294 height 7
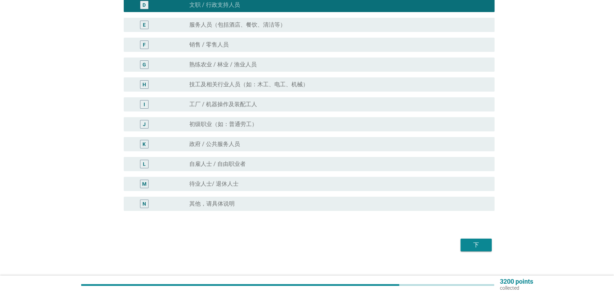
scroll to position [150, 0]
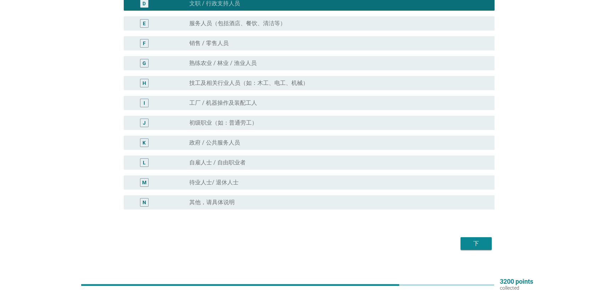
click at [468, 246] on div "下" at bounding box center [476, 243] width 20 height 9
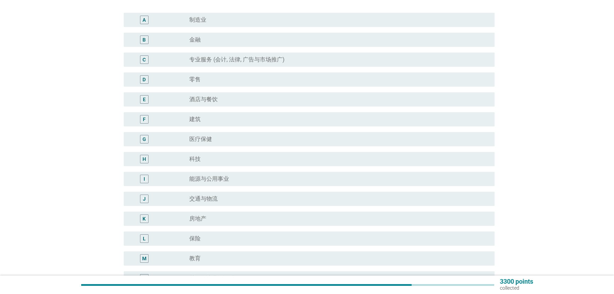
scroll to position [75, 0]
click at [326, 214] on div "radio_button_unchecked 房地产" at bounding box center [336, 217] width 294 height 7
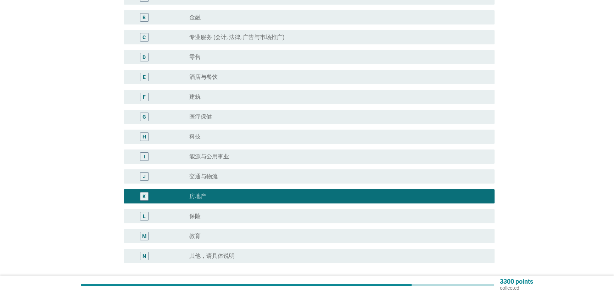
scroll to position [150, 0]
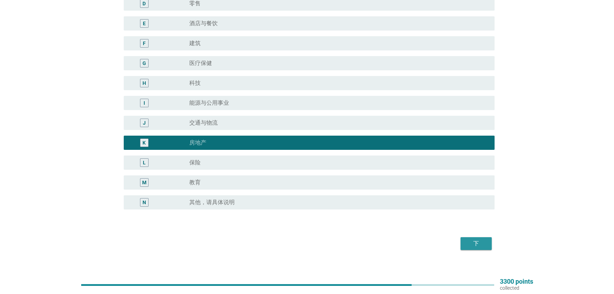
click at [476, 241] on div "下" at bounding box center [476, 243] width 20 height 9
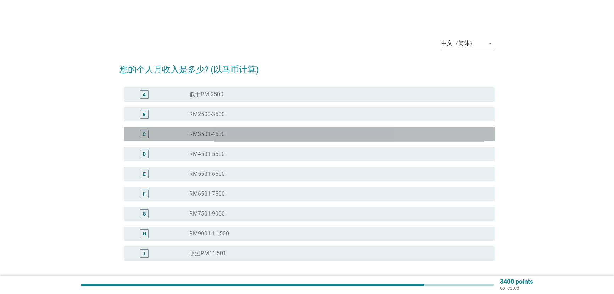
click at [307, 134] on div "radio_button_unchecked RM3501-4500" at bounding box center [336, 133] width 294 height 7
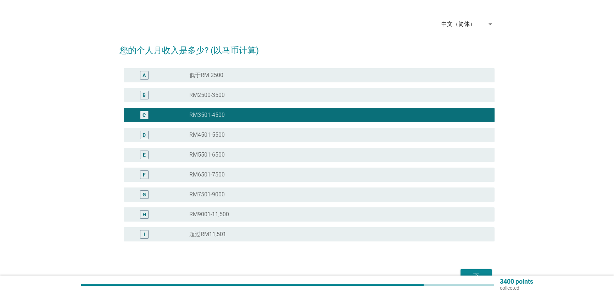
scroll to position [59, 0]
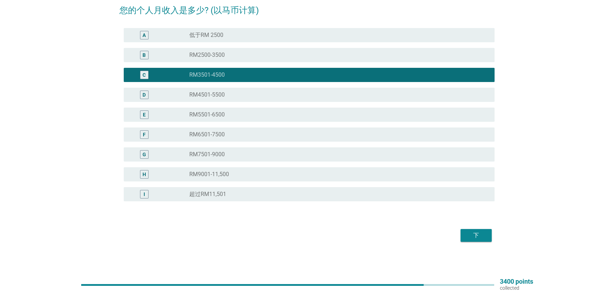
click at [479, 238] on div "下" at bounding box center [476, 235] width 20 height 9
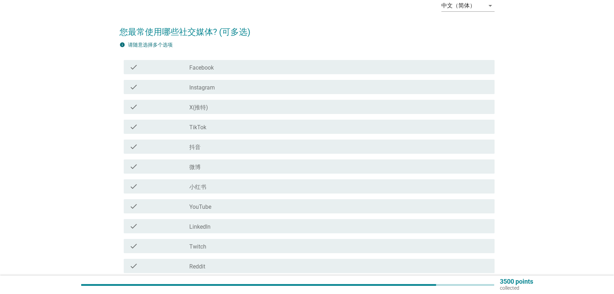
scroll to position [75, 0]
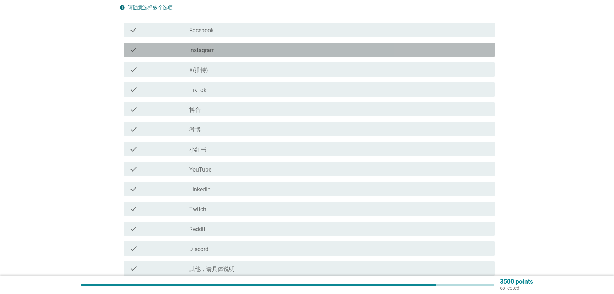
click at [281, 45] on div "check_box_outline_blank Instagram" at bounding box center [339, 49] width 300 height 9
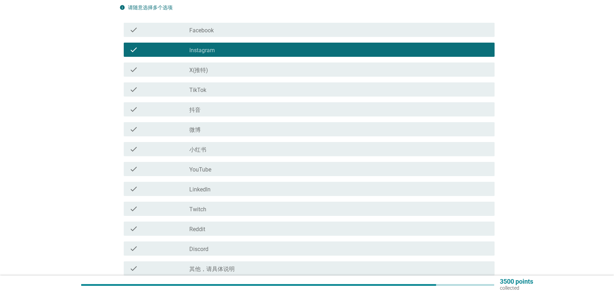
click at [277, 146] on div "check_box_outline_blank 小红书" at bounding box center [339, 149] width 300 height 9
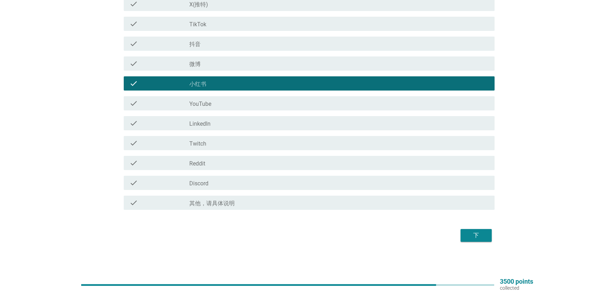
click at [269, 105] on div "check_box_outline_blank YouTube" at bounding box center [339, 103] width 300 height 9
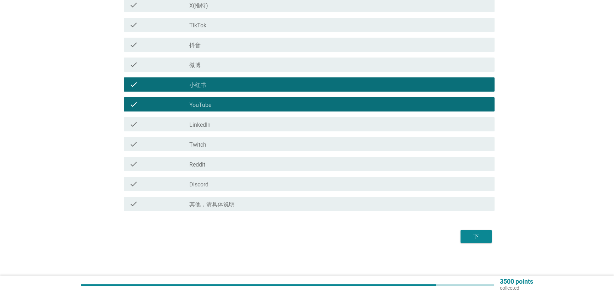
scroll to position [140, 0]
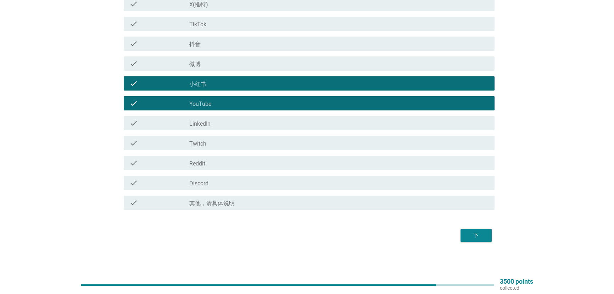
click at [480, 241] on button "下" at bounding box center [475, 235] width 31 height 13
